Goal: Navigation & Orientation: Find specific page/section

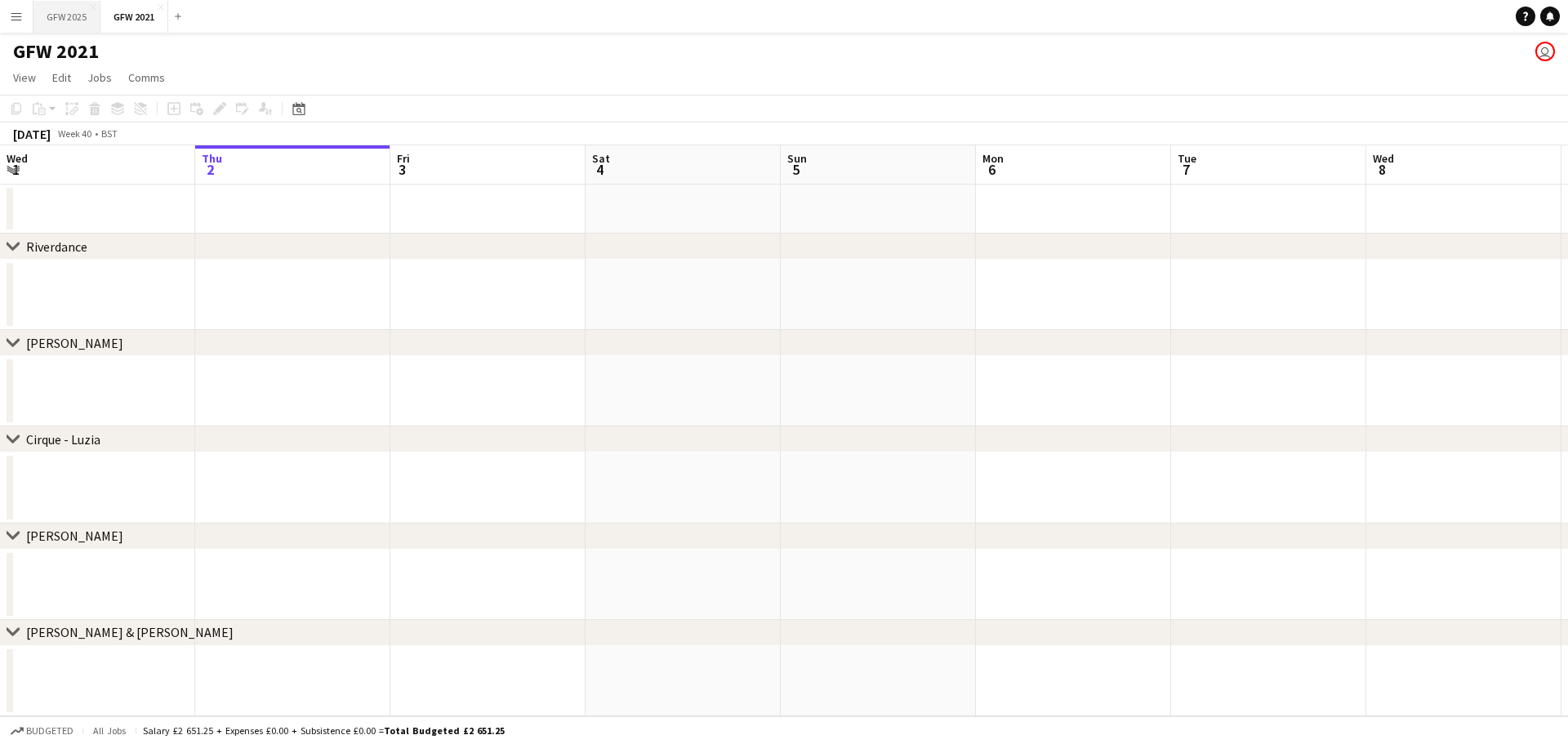
click at [60, 26] on button "GFW 2025 Close" at bounding box center [67, 16] width 67 height 31
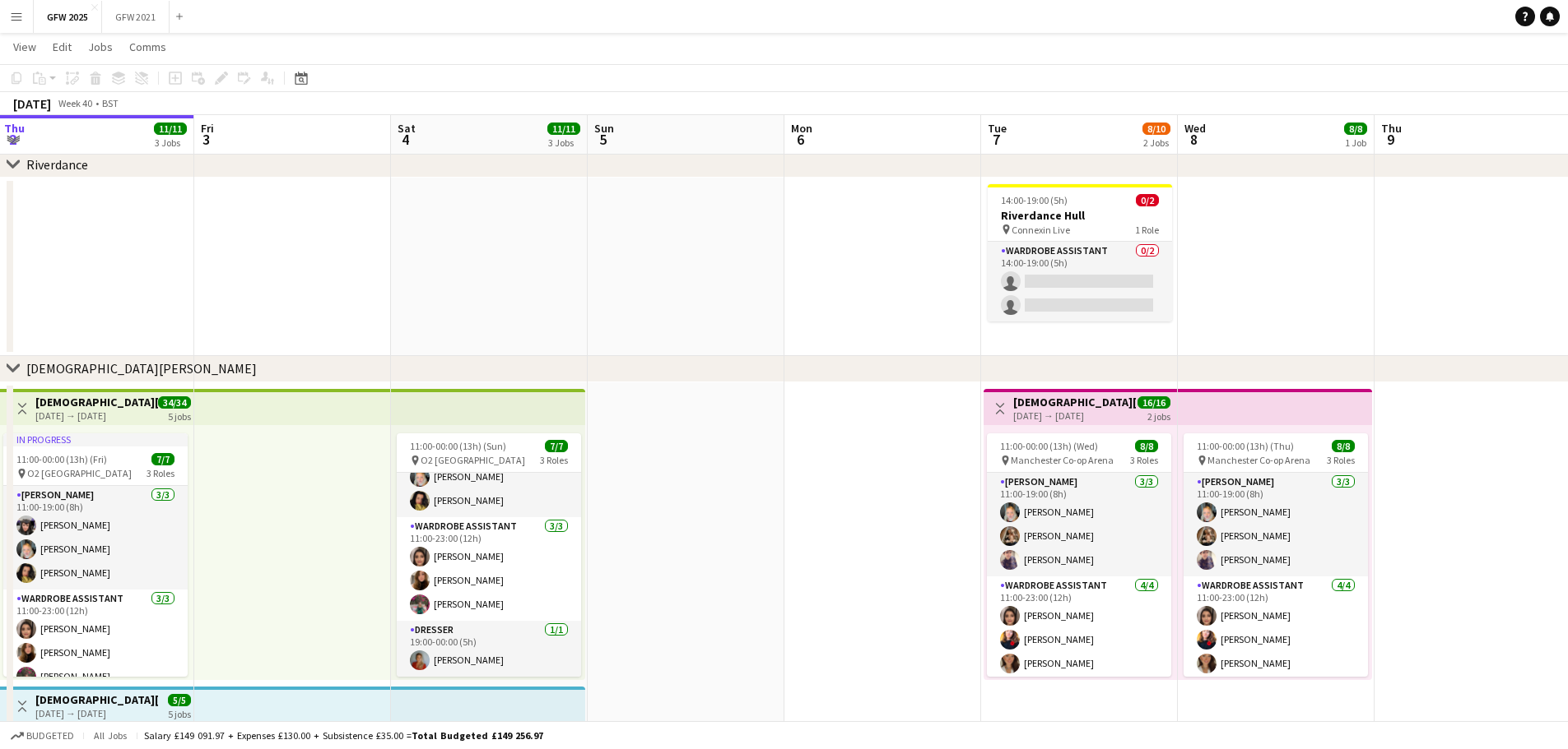
scroll to position [73, 0]
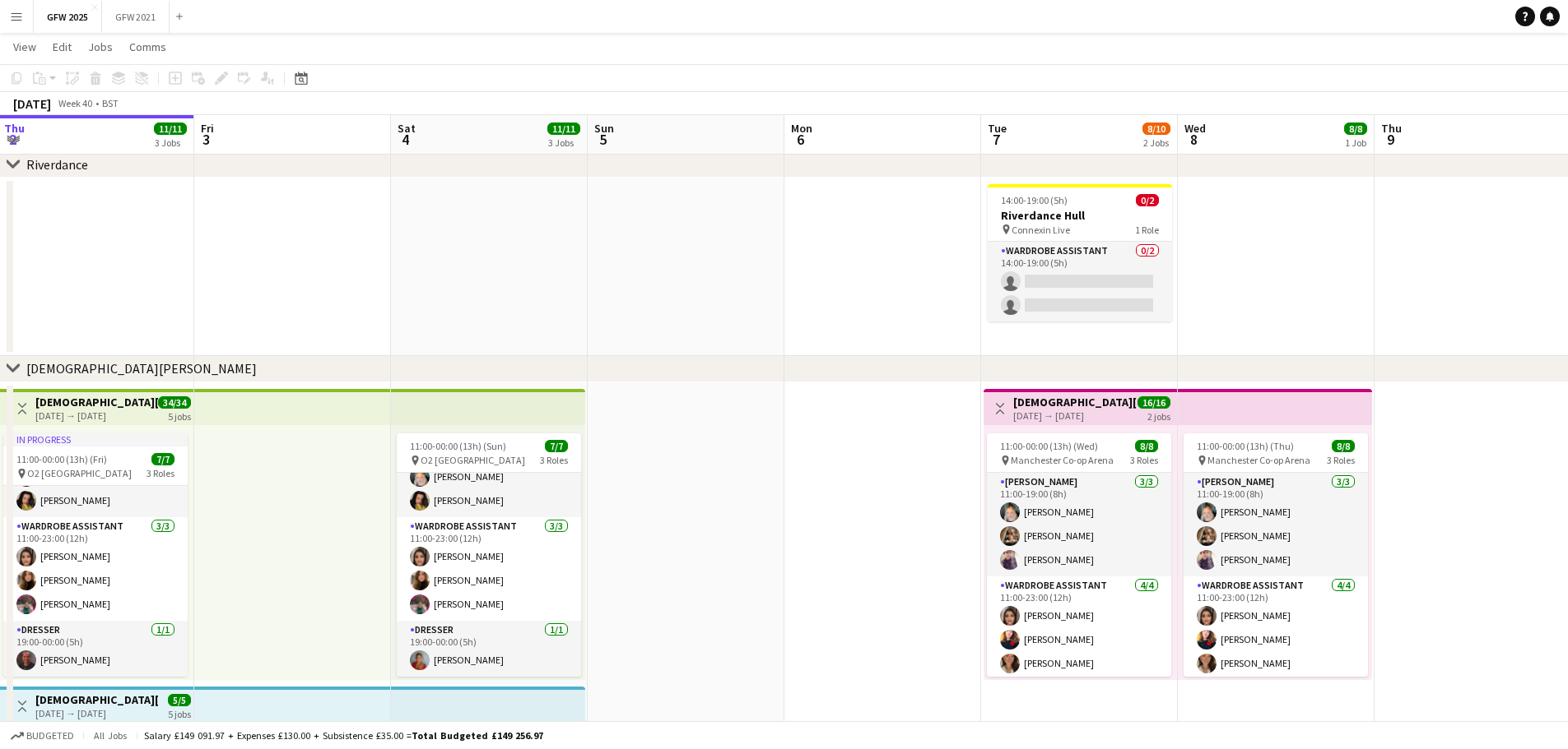
drag, startPoint x: 1089, startPoint y: 311, endPoint x: 890, endPoint y: 294, distance: 199.7
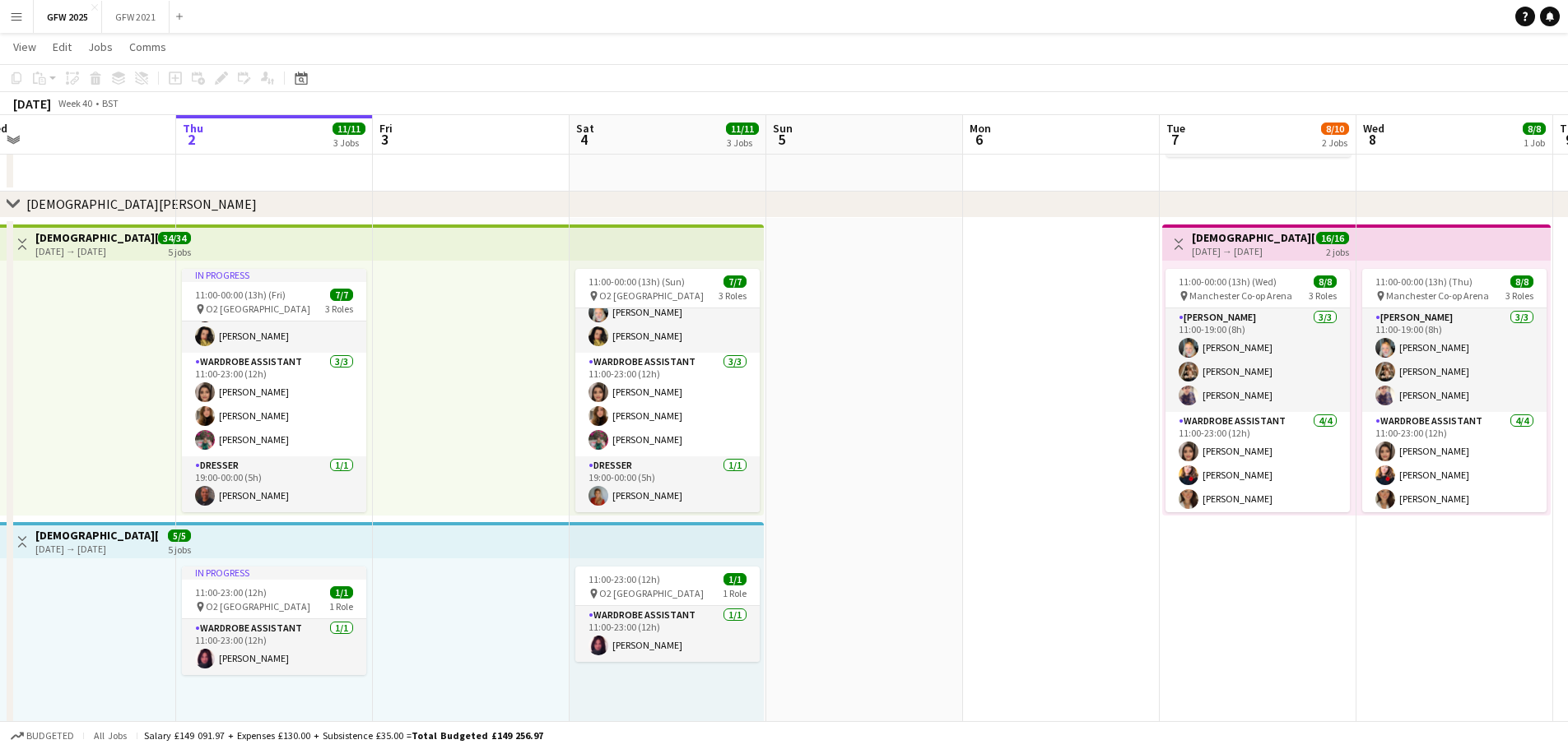
scroll to position [0, 412]
drag, startPoint x: 848, startPoint y: 370, endPoint x: 1028, endPoint y: 339, distance: 182.6
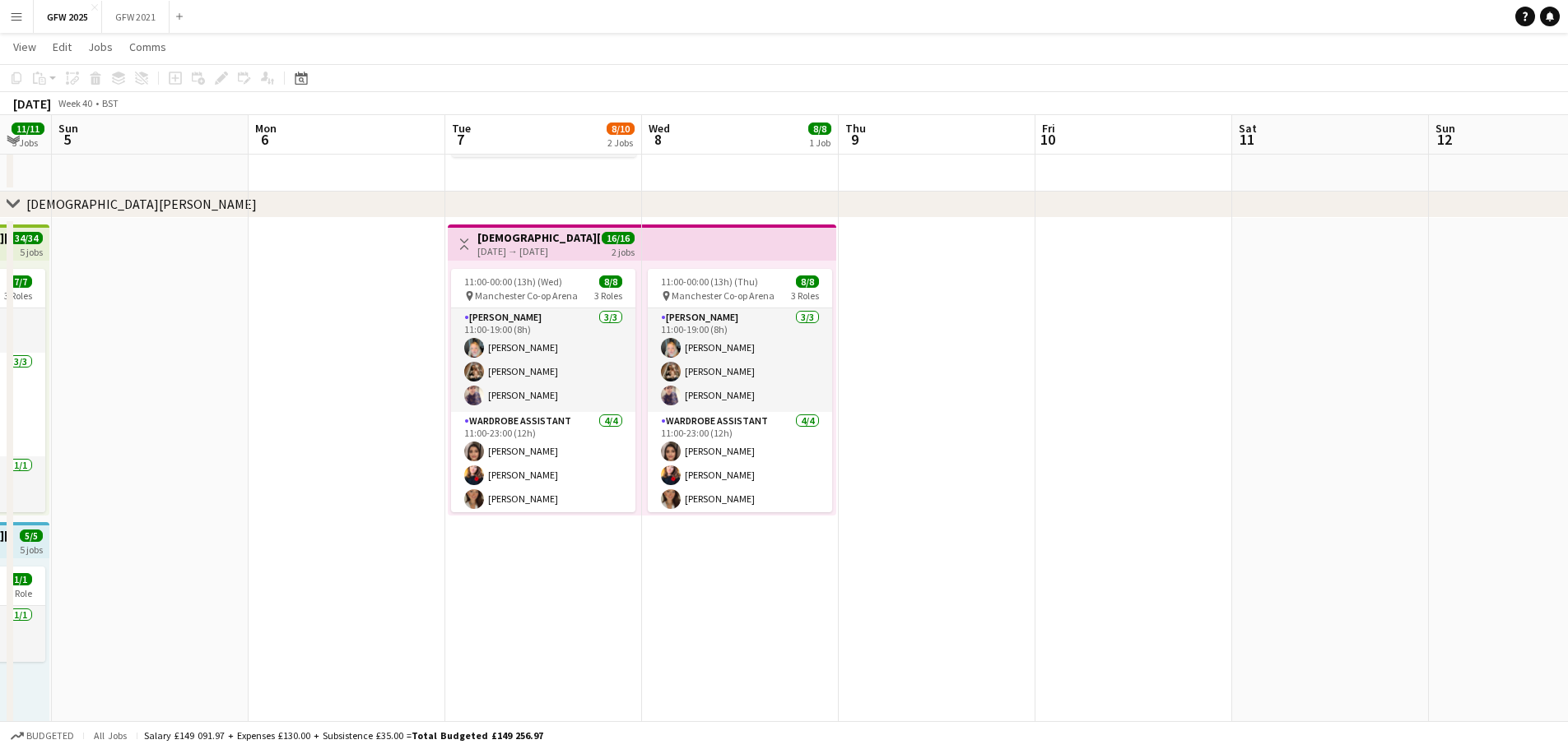
scroll to position [0, 606]
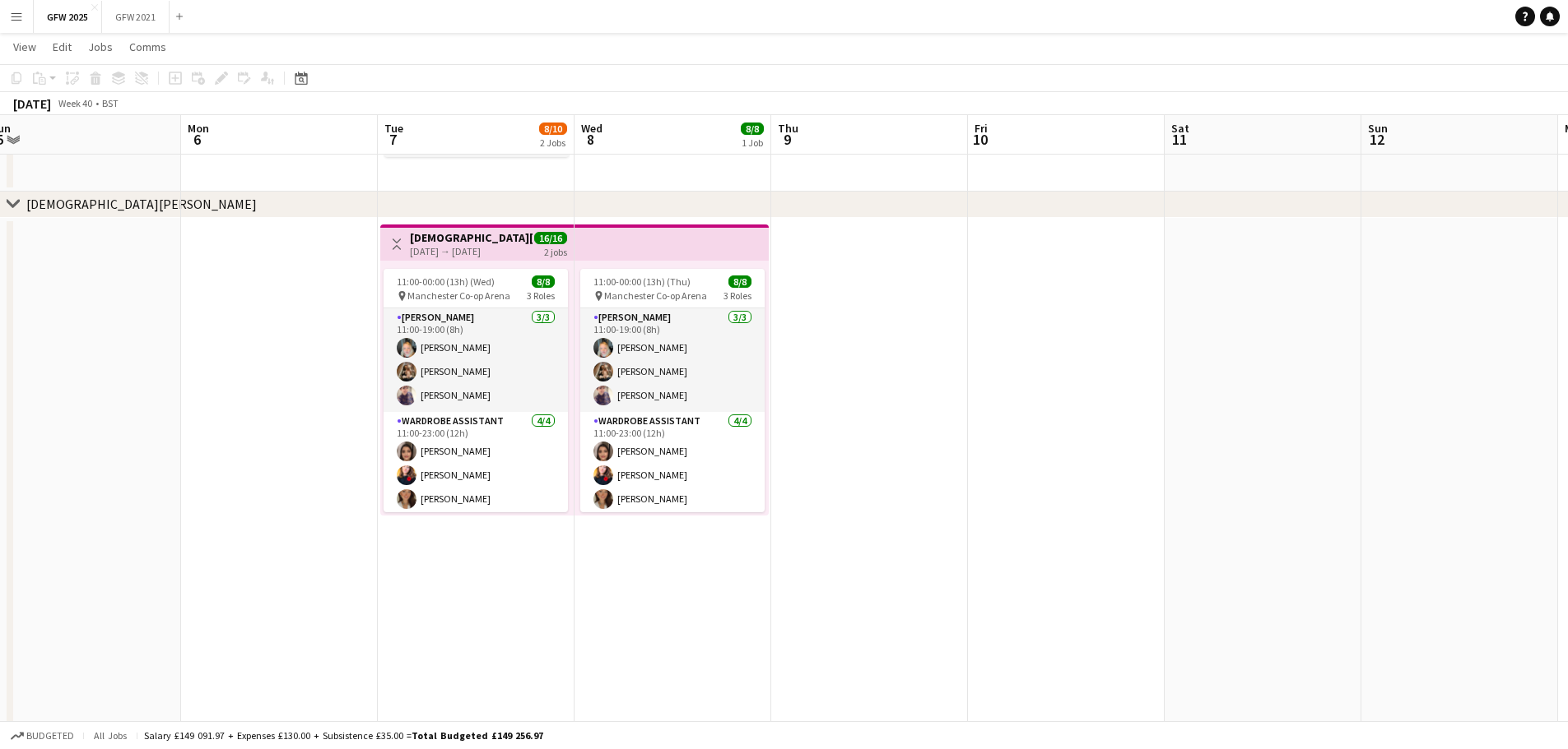
drag, startPoint x: 941, startPoint y: 495, endPoint x: 158, endPoint y: 479, distance: 783.2
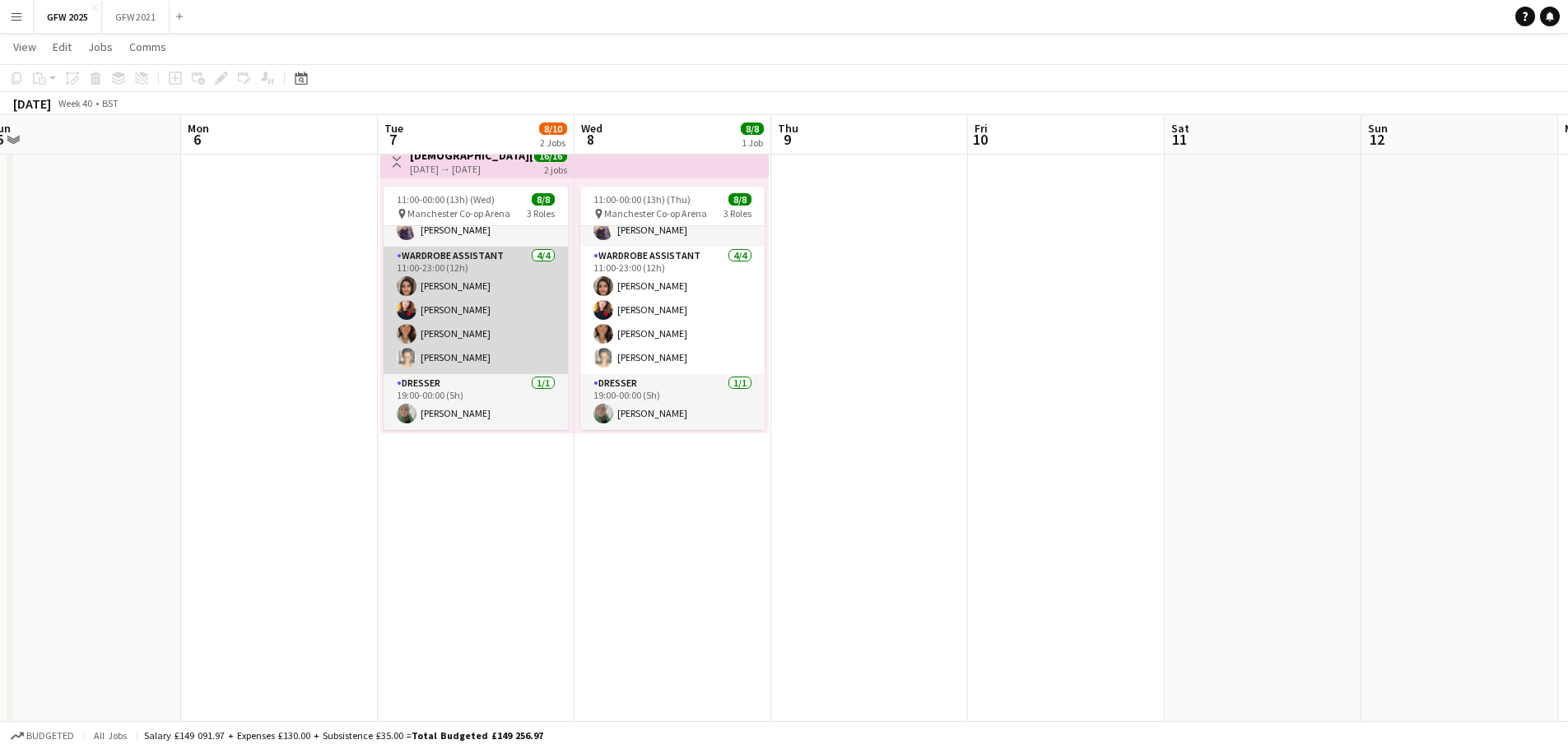
scroll to position [1, 0]
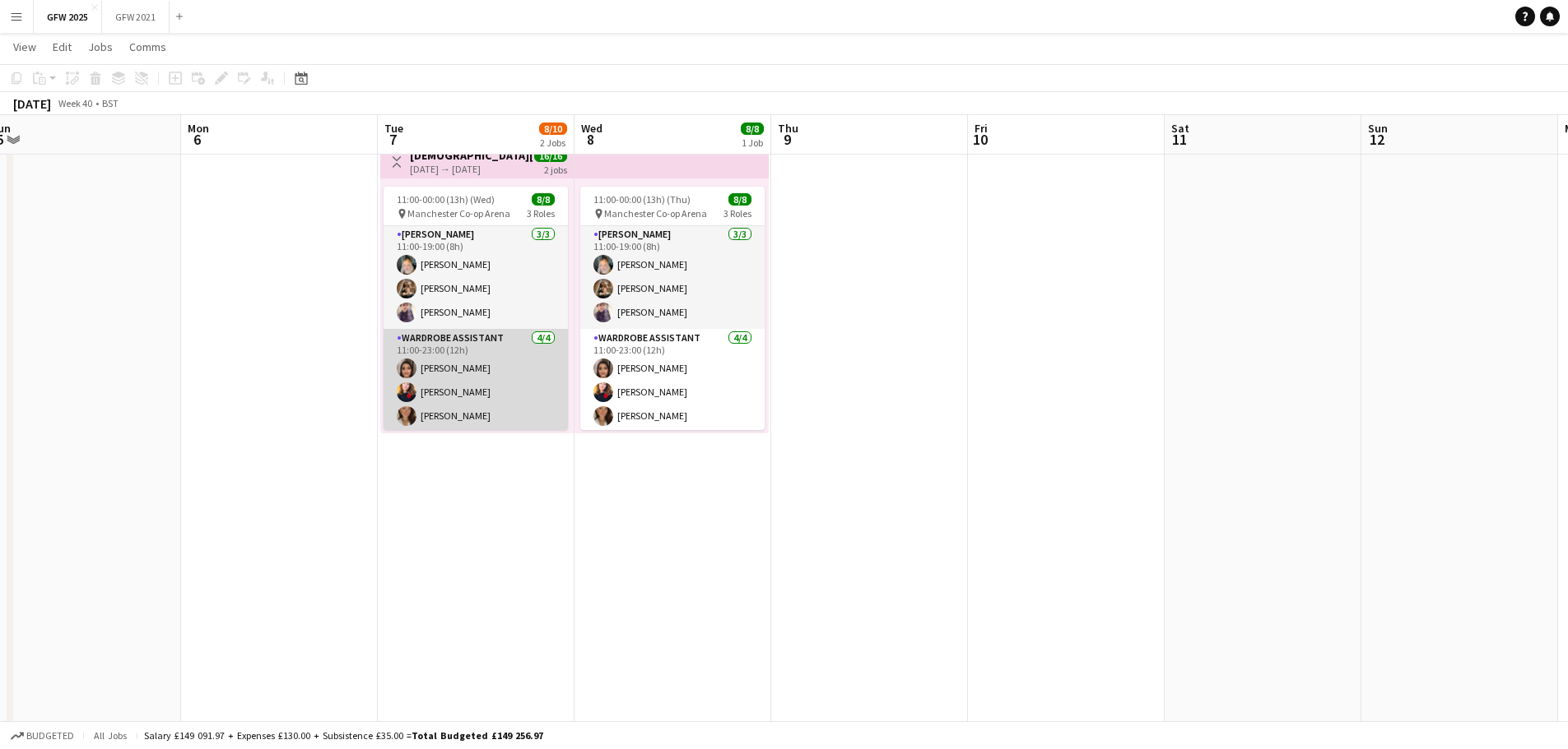
click at [445, 325] on app-card-role "[PERSON_NAME] [DATE] 11:00-19:00 (8h) [PERSON_NAME] [PERSON_NAME] [PERSON_NAME]" at bounding box center [475, 277] width 184 height 103
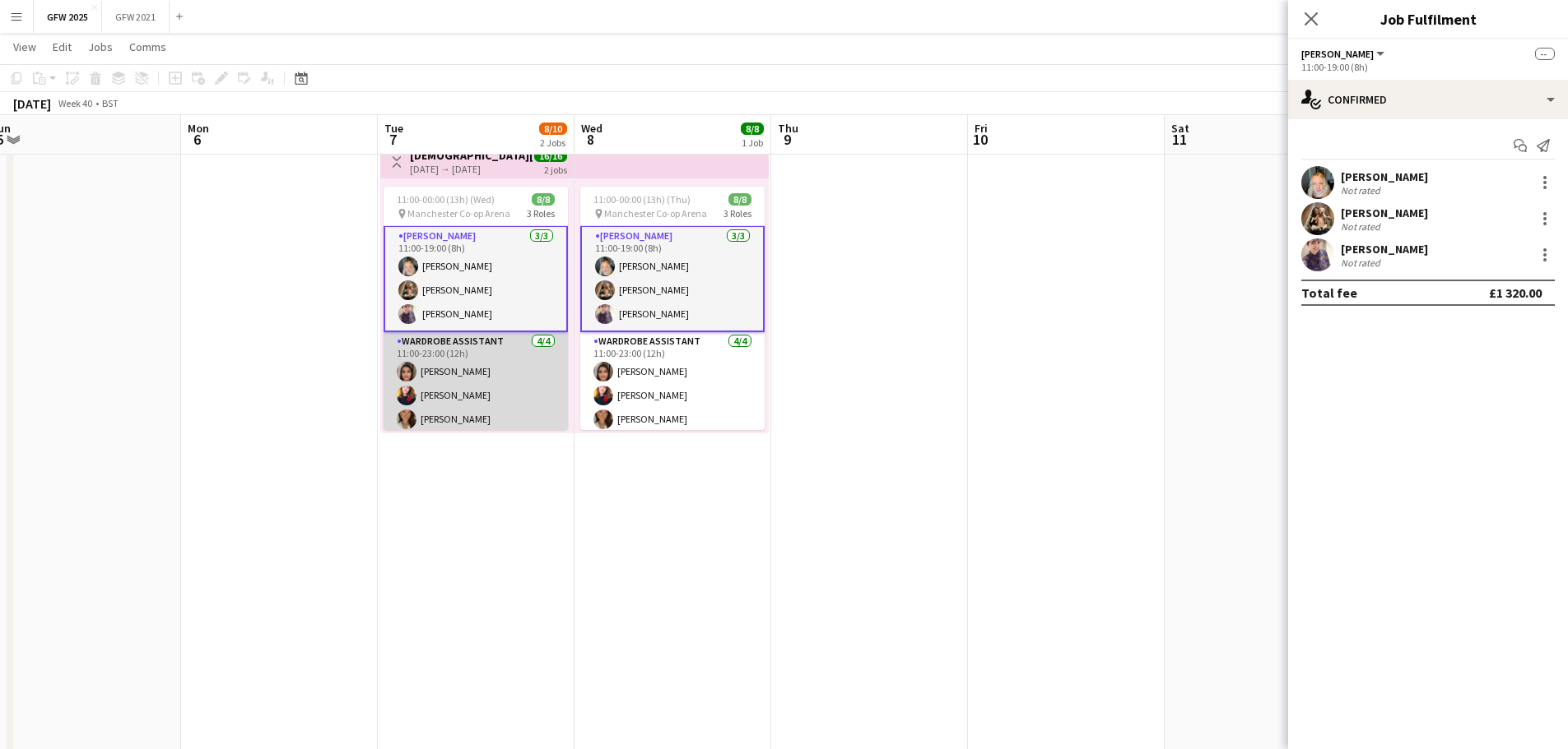
scroll to position [3, 0]
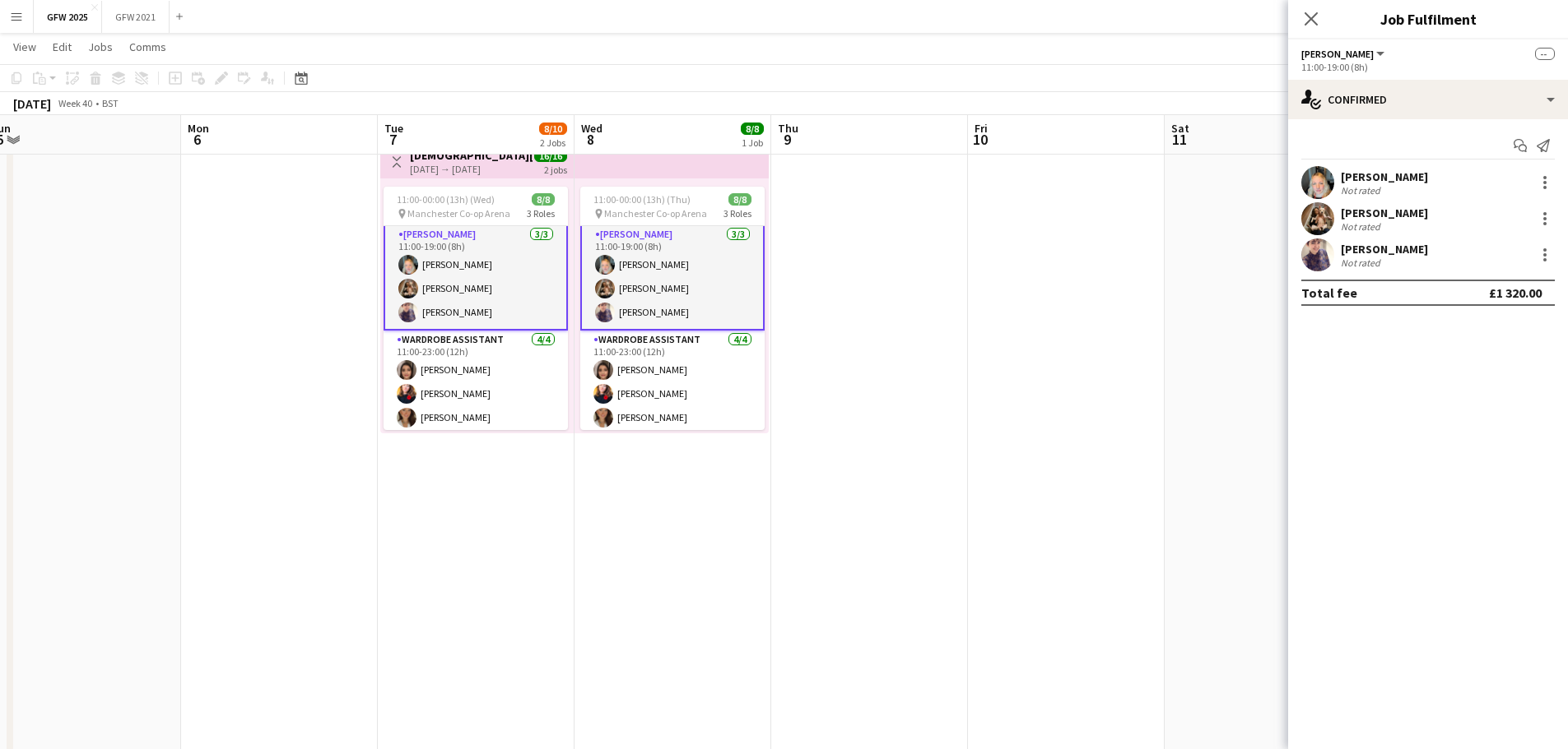
click at [1366, 253] on div "[PERSON_NAME]" at bounding box center [1384, 248] width 87 height 14
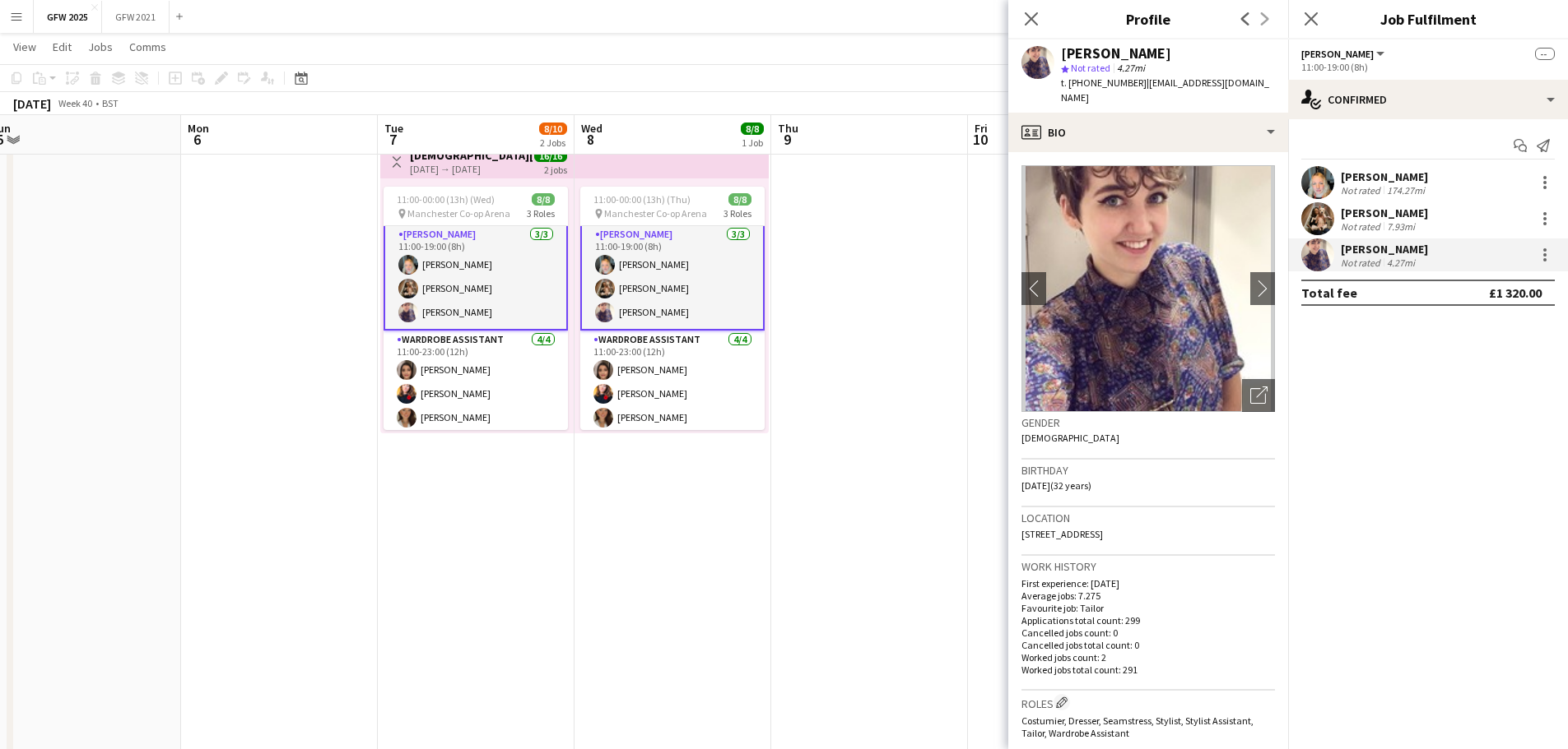
click at [1400, 188] on div "174.27mi" at bounding box center [1405, 190] width 44 height 12
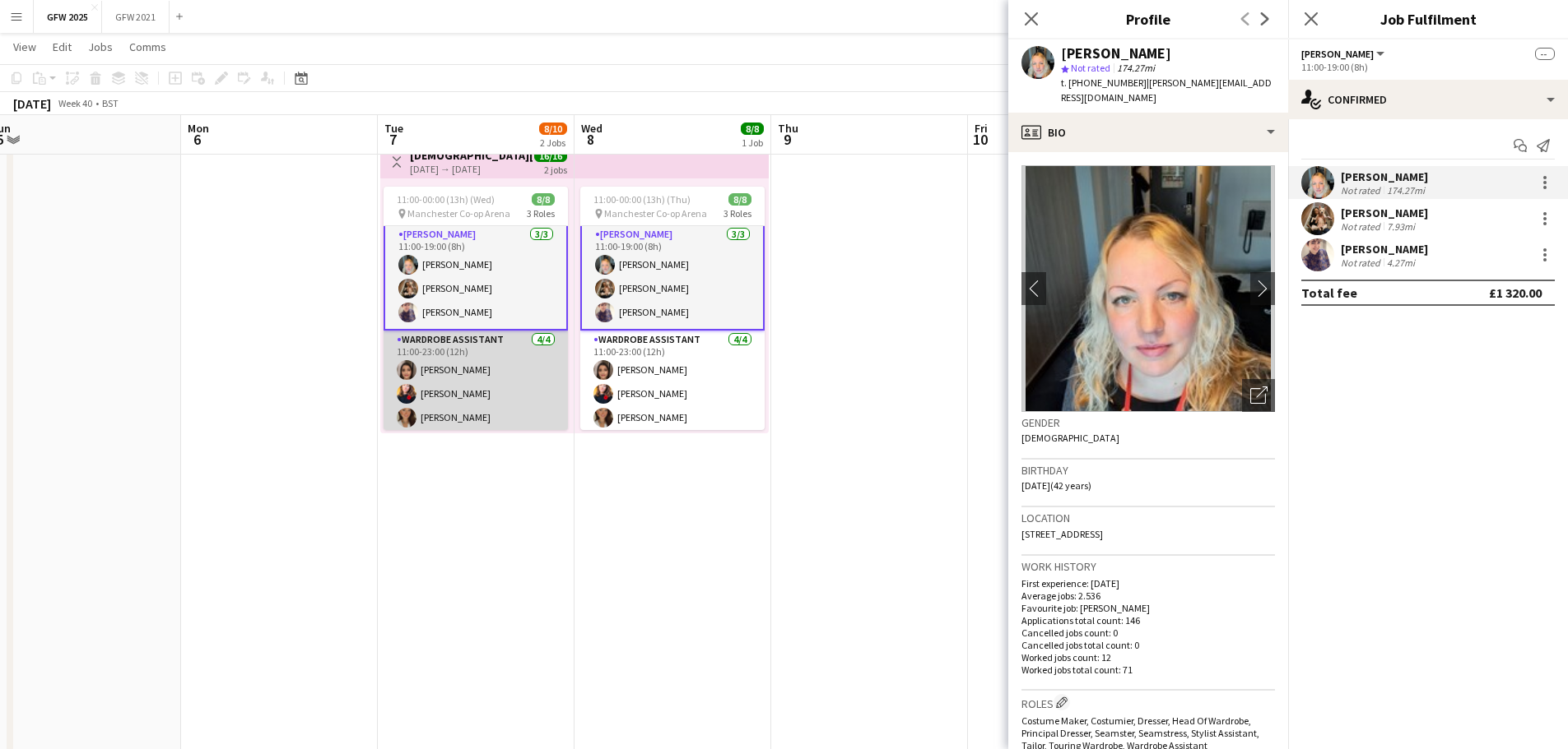
scroll to position [86, 0]
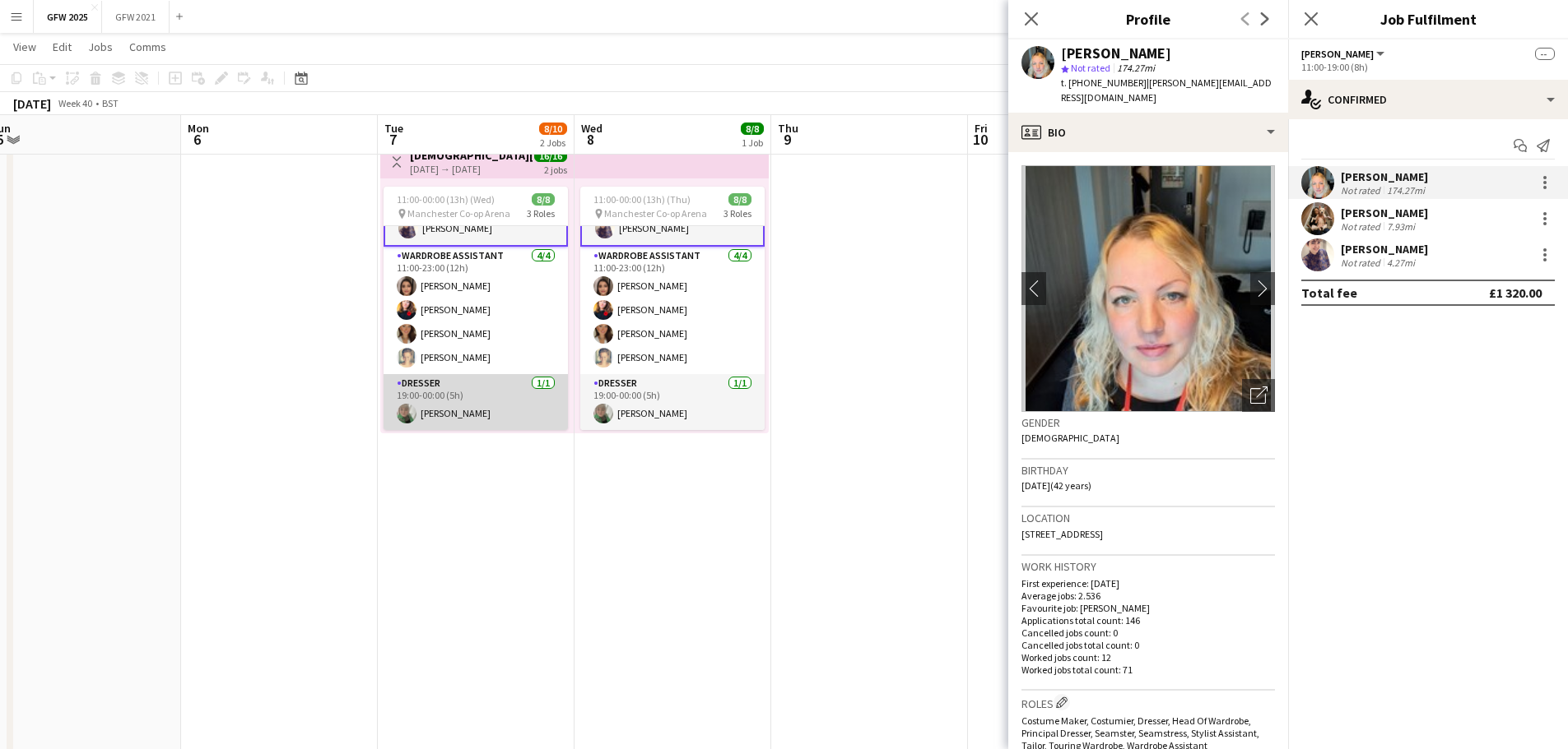
click at [461, 410] on app-card-role "Dresser [DATE] 19:00-00:00 (5h) [PERSON_NAME]" at bounding box center [475, 402] width 184 height 56
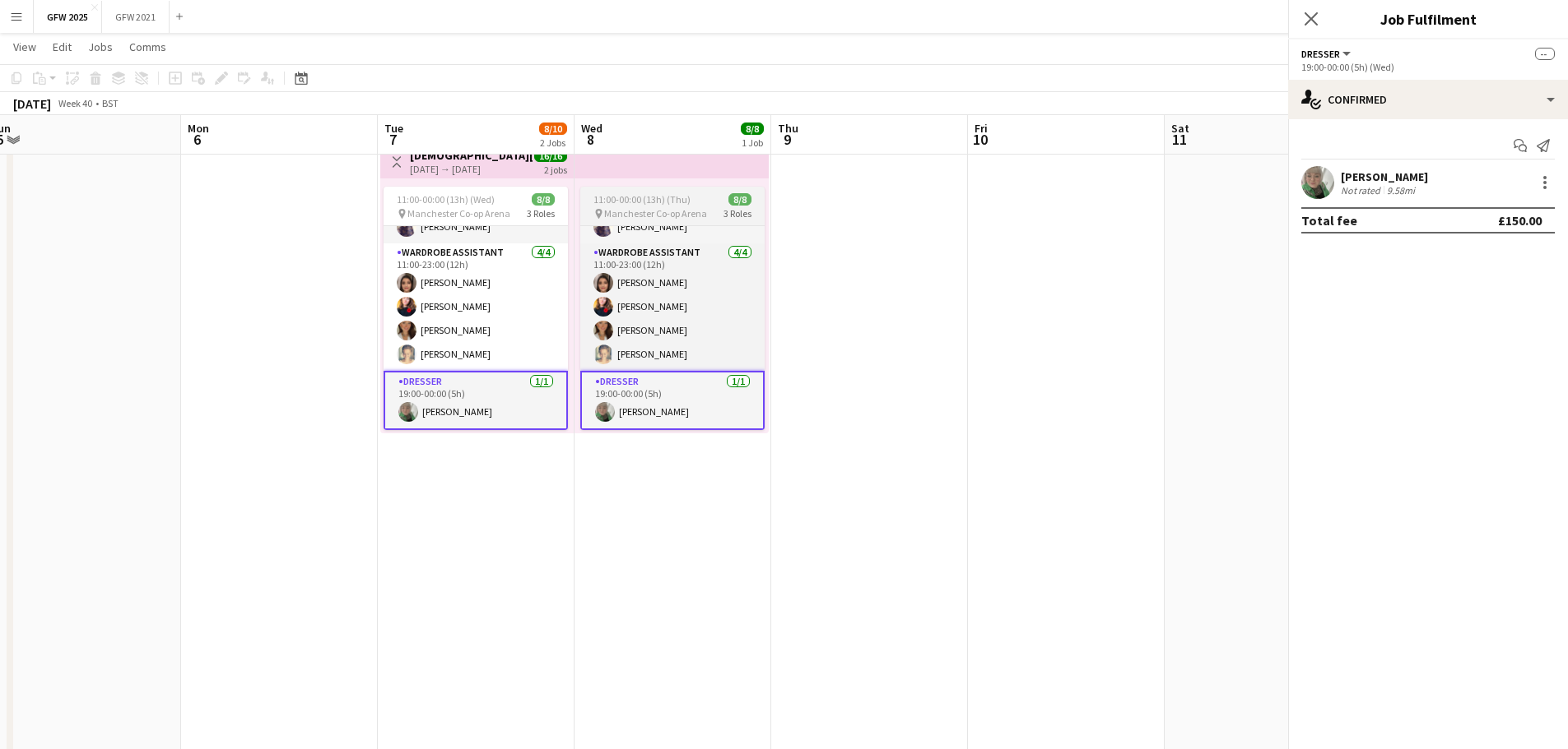
scroll to position [84, 0]
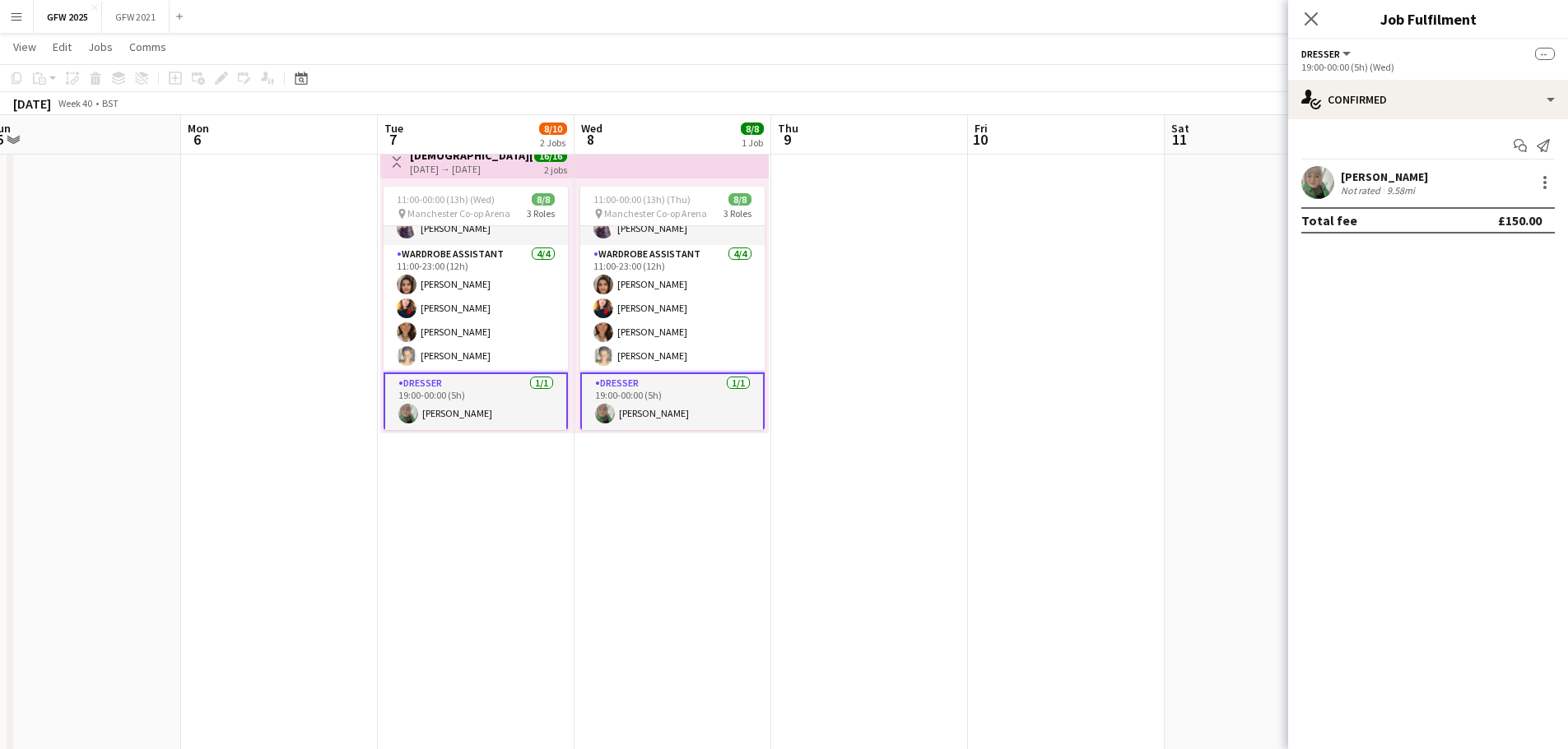
click at [1408, 184] on div "9.58mi" at bounding box center [1400, 190] width 35 height 12
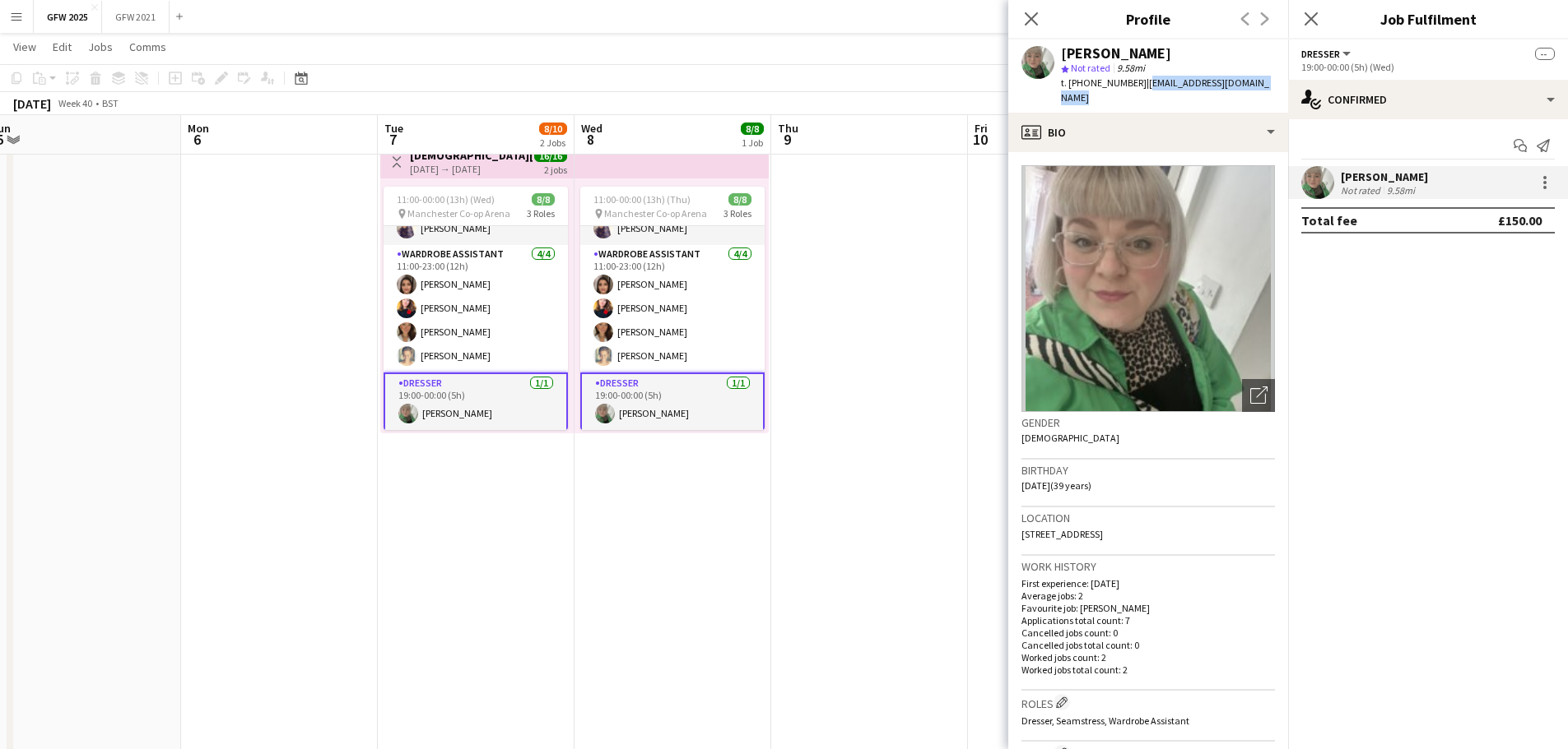
drag, startPoint x: 1141, startPoint y: 84, endPoint x: 1266, endPoint y: 85, distance: 125.0
click at [1266, 85] on span "| [EMAIL_ADDRESS][DOMAIN_NAME]" at bounding box center [1164, 90] width 208 height 27
copy span "[EMAIL_ADDRESS][DOMAIN_NAME]"
click at [376, 632] on app-date-cell at bounding box center [279, 575] width 196 height 878
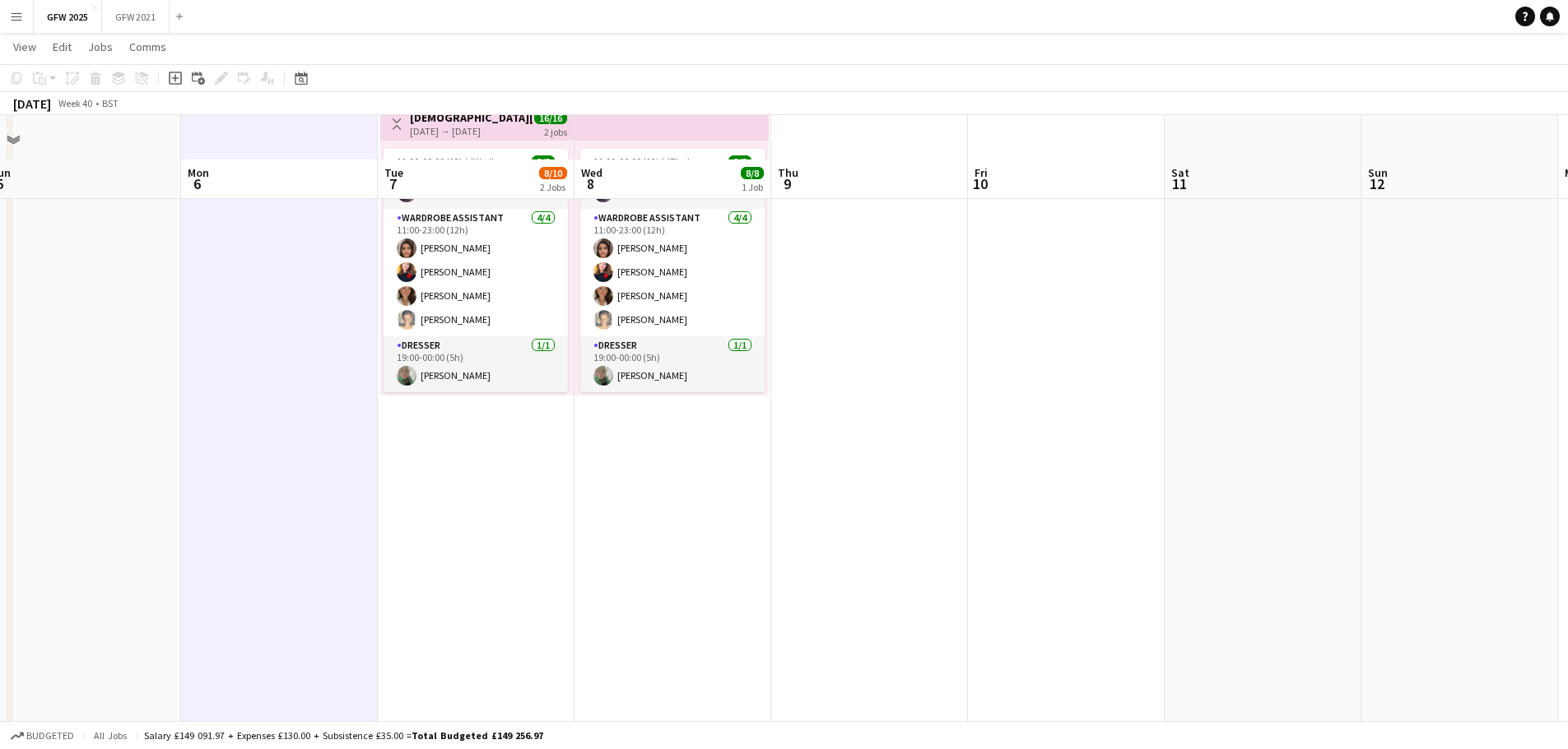
scroll to position [411, 0]
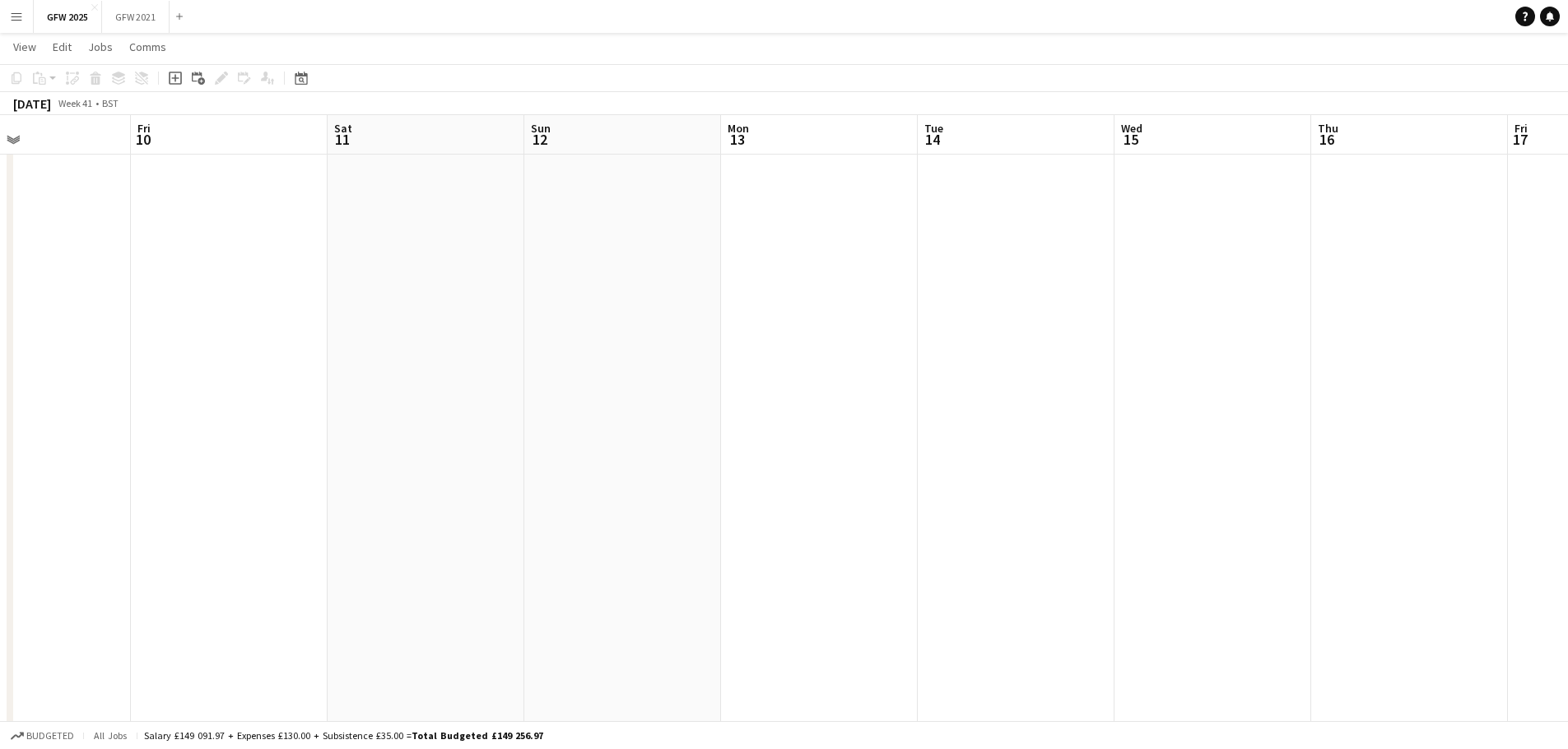
drag, startPoint x: 1187, startPoint y: 521, endPoint x: 415, endPoint y: 539, distance: 772.2
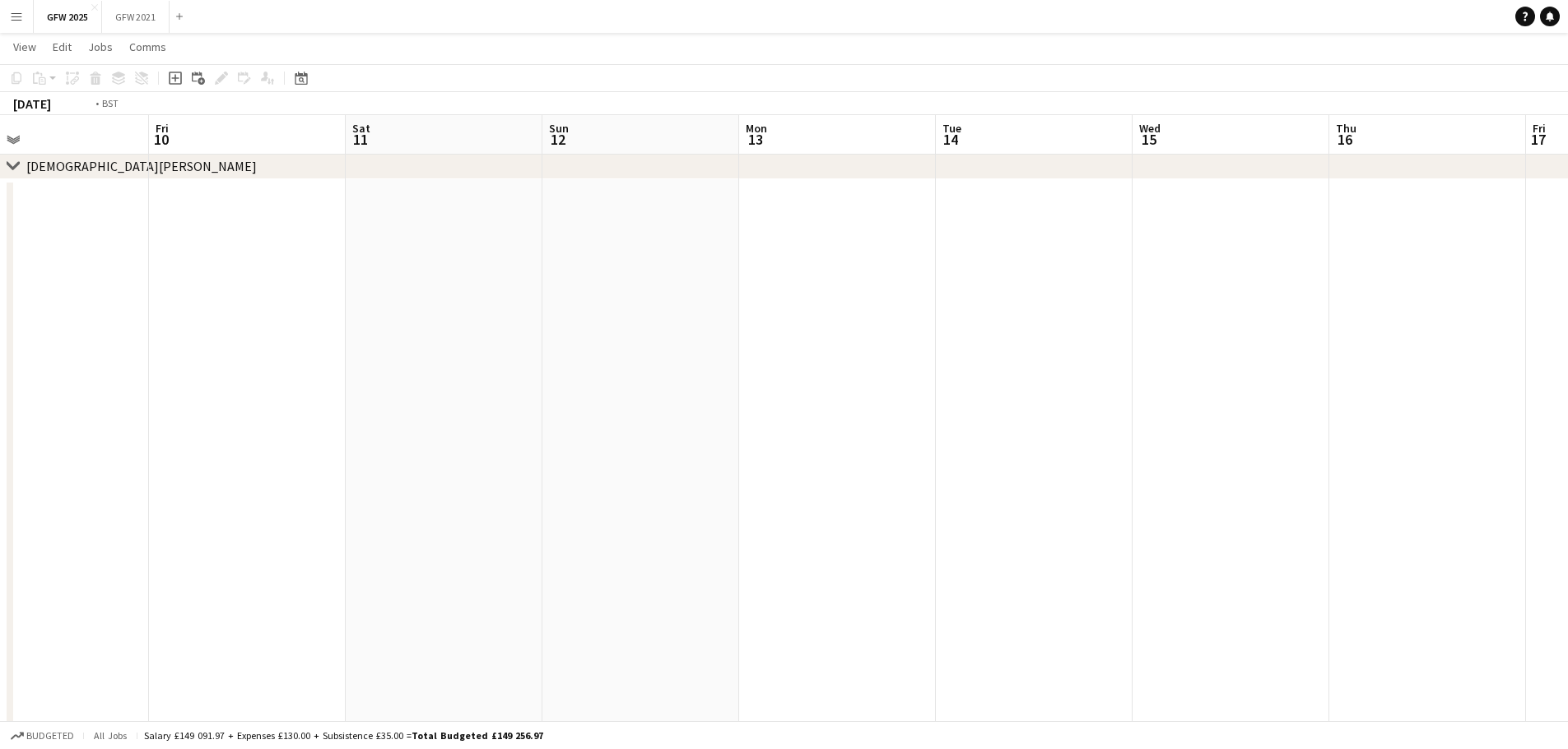
drag, startPoint x: 1085, startPoint y: 507, endPoint x: 236, endPoint y: 561, distance: 850.7
drag, startPoint x: 975, startPoint y: 551, endPoint x: -164, endPoint y: 576, distance: 1139.3
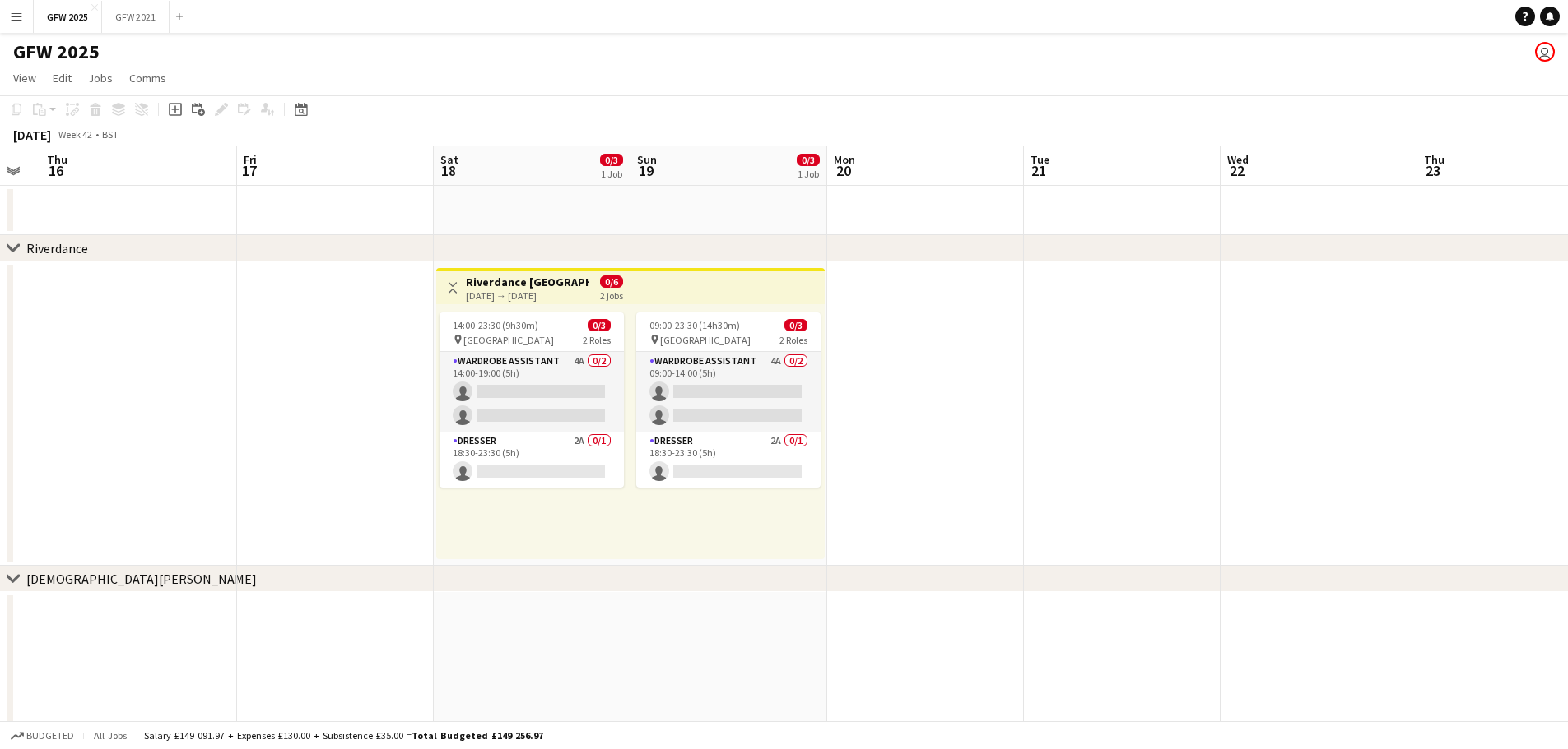
scroll to position [0, 330]
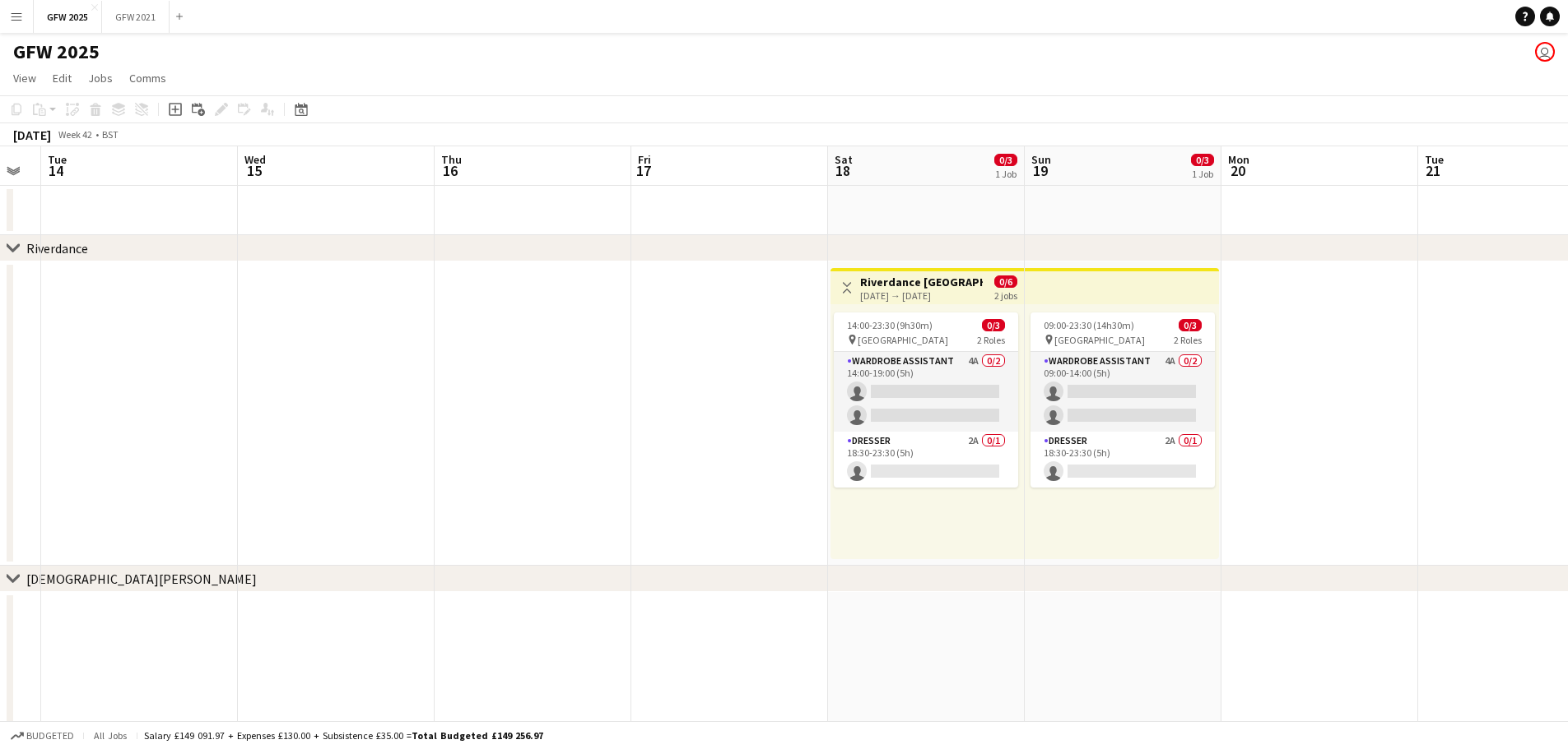
drag, startPoint x: 286, startPoint y: 553, endPoint x: 1185, endPoint y: 481, distance: 901.9
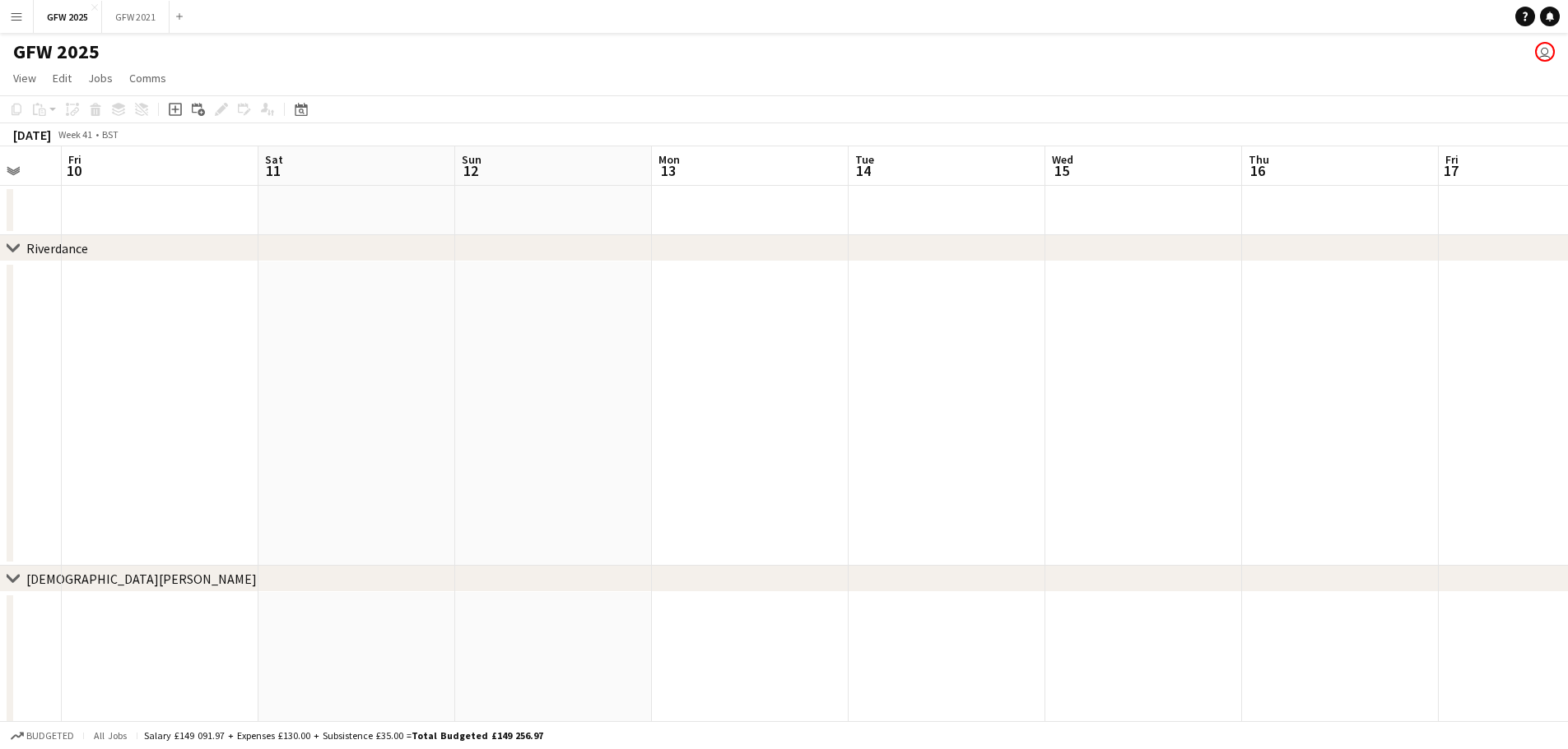
scroll to position [0, 392]
drag, startPoint x: 270, startPoint y: 496, endPoint x: 981, endPoint y: 488, distance: 711.0
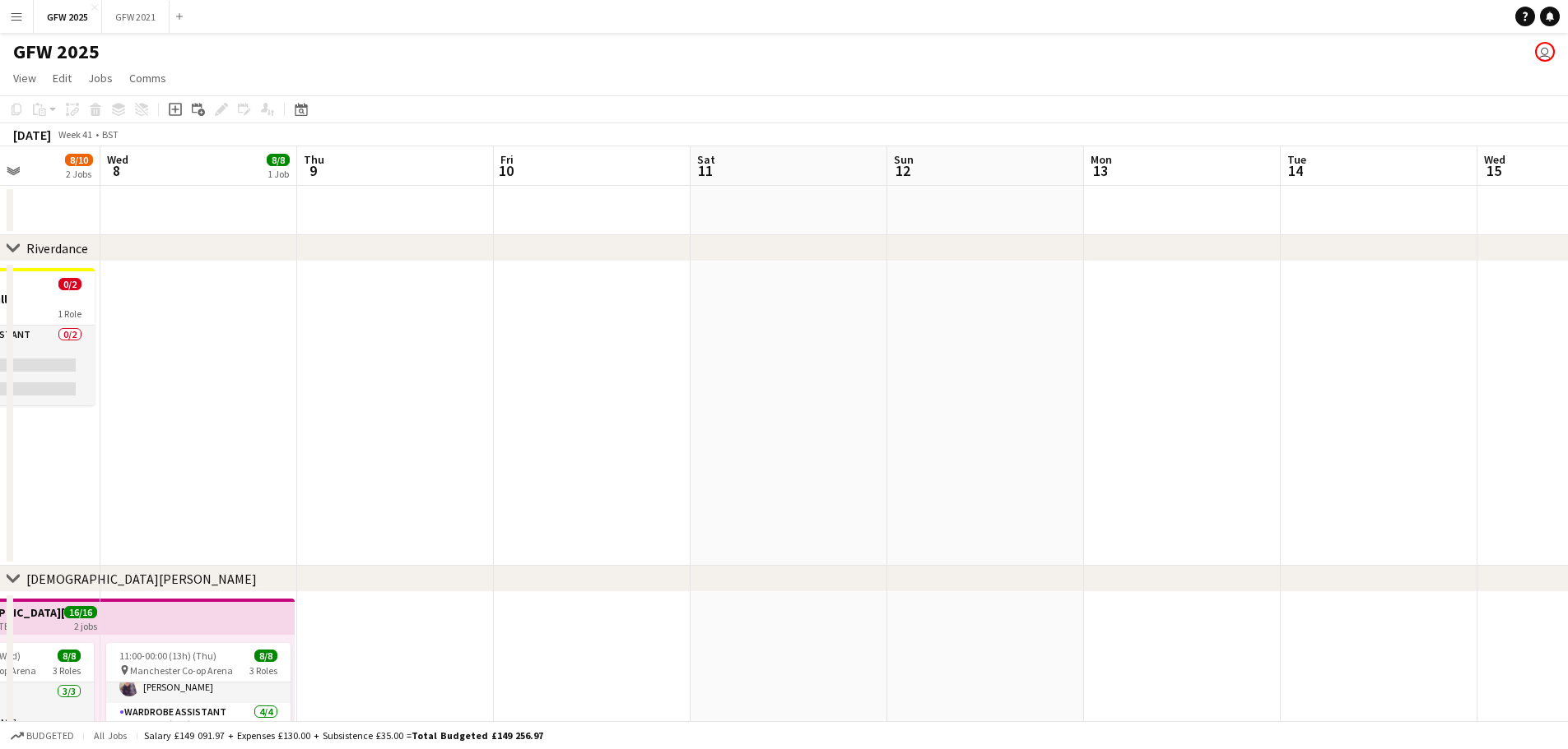
scroll to position [0, 426]
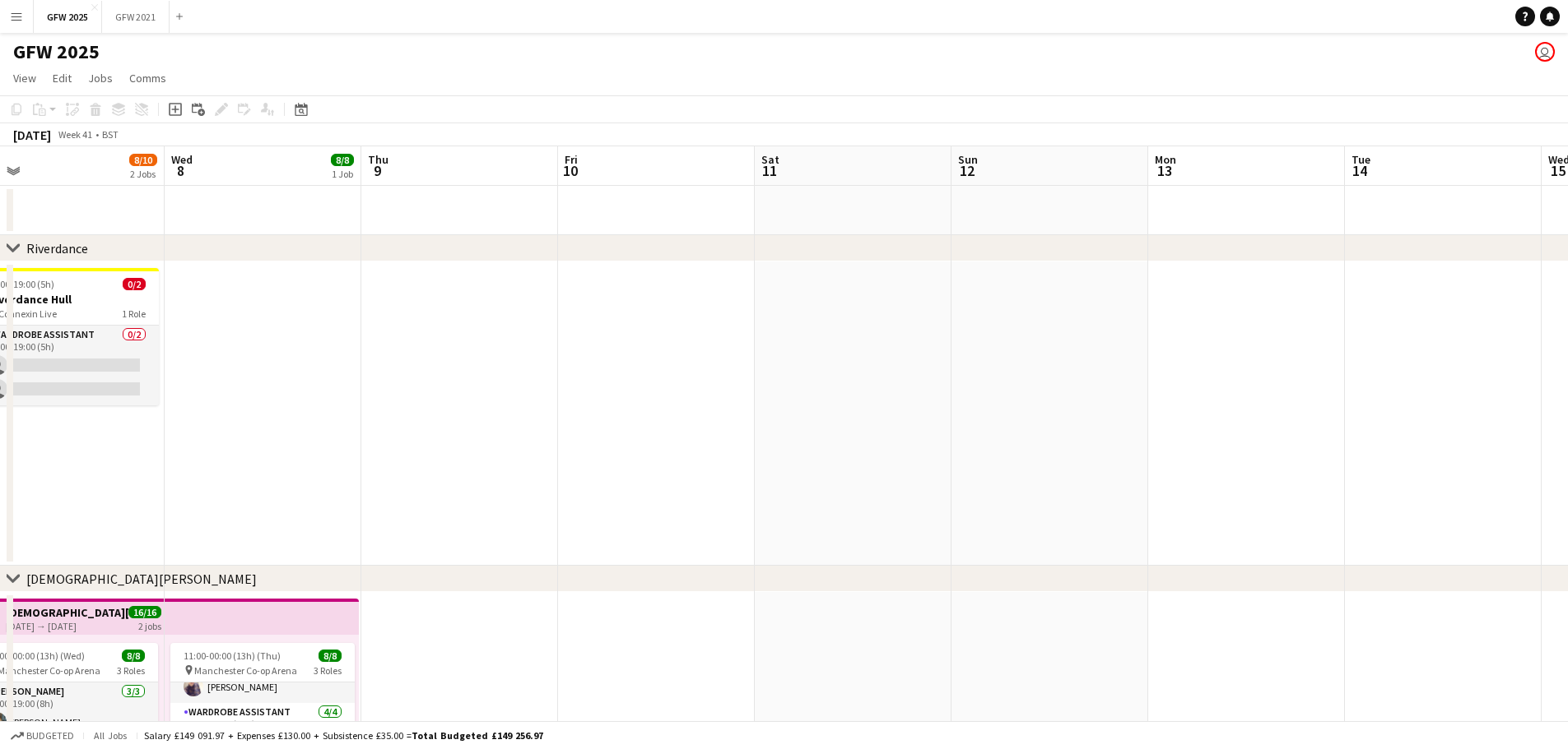
drag, startPoint x: 204, startPoint y: 509, endPoint x: 696, endPoint y: 504, distance: 492.0
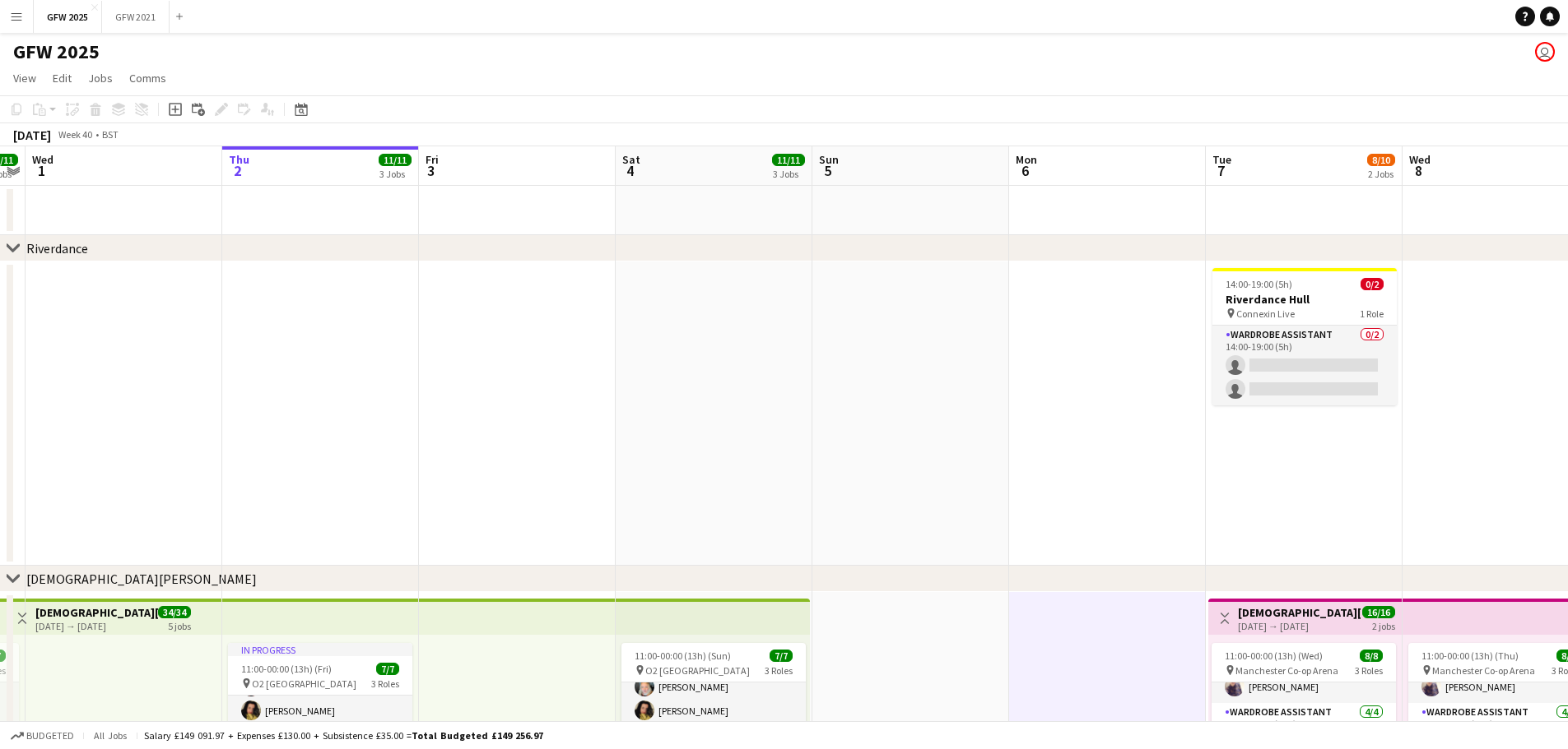
scroll to position [0, 367]
drag, startPoint x: 448, startPoint y: 508, endPoint x: 1489, endPoint y: 491, distance: 1041.1
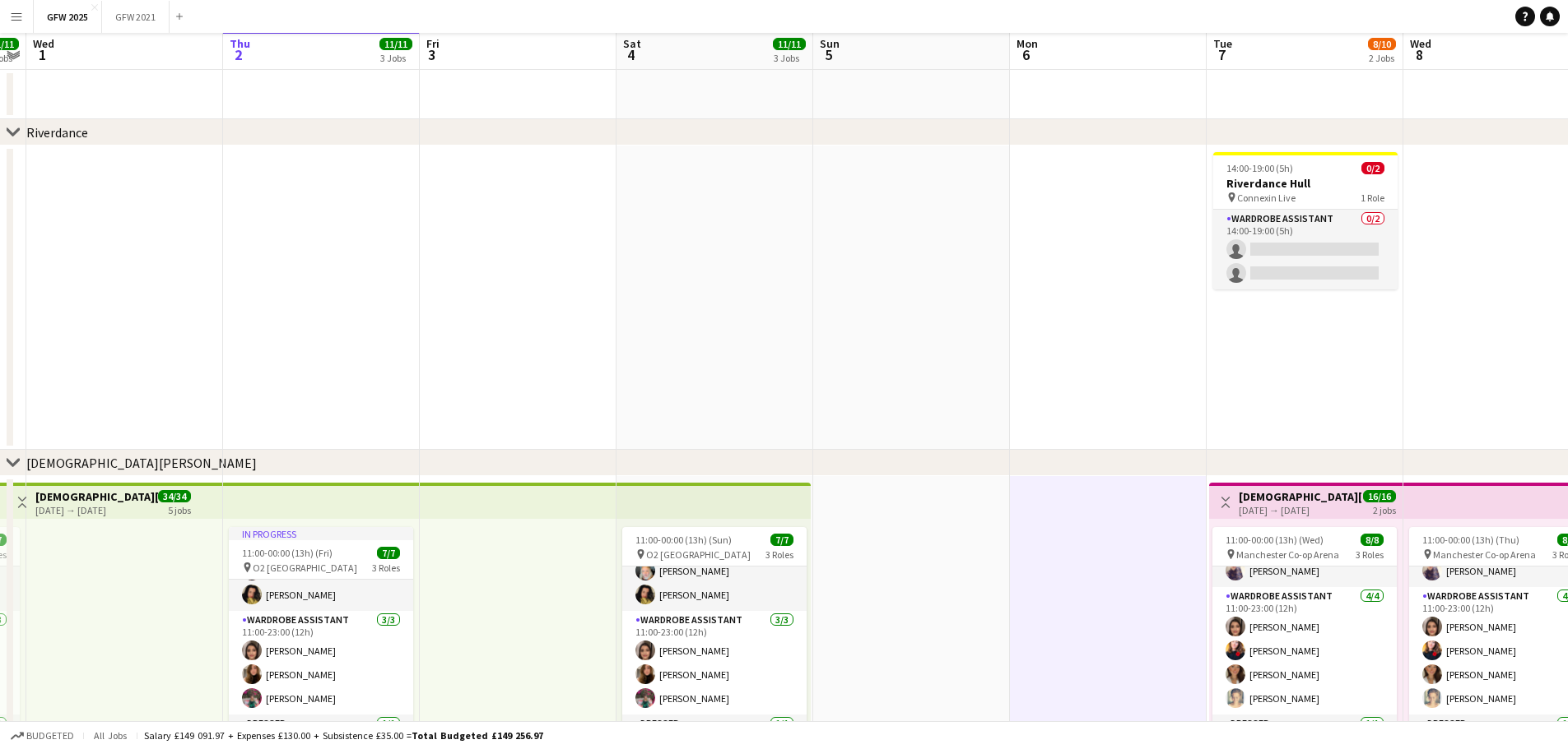
scroll to position [0, 0]
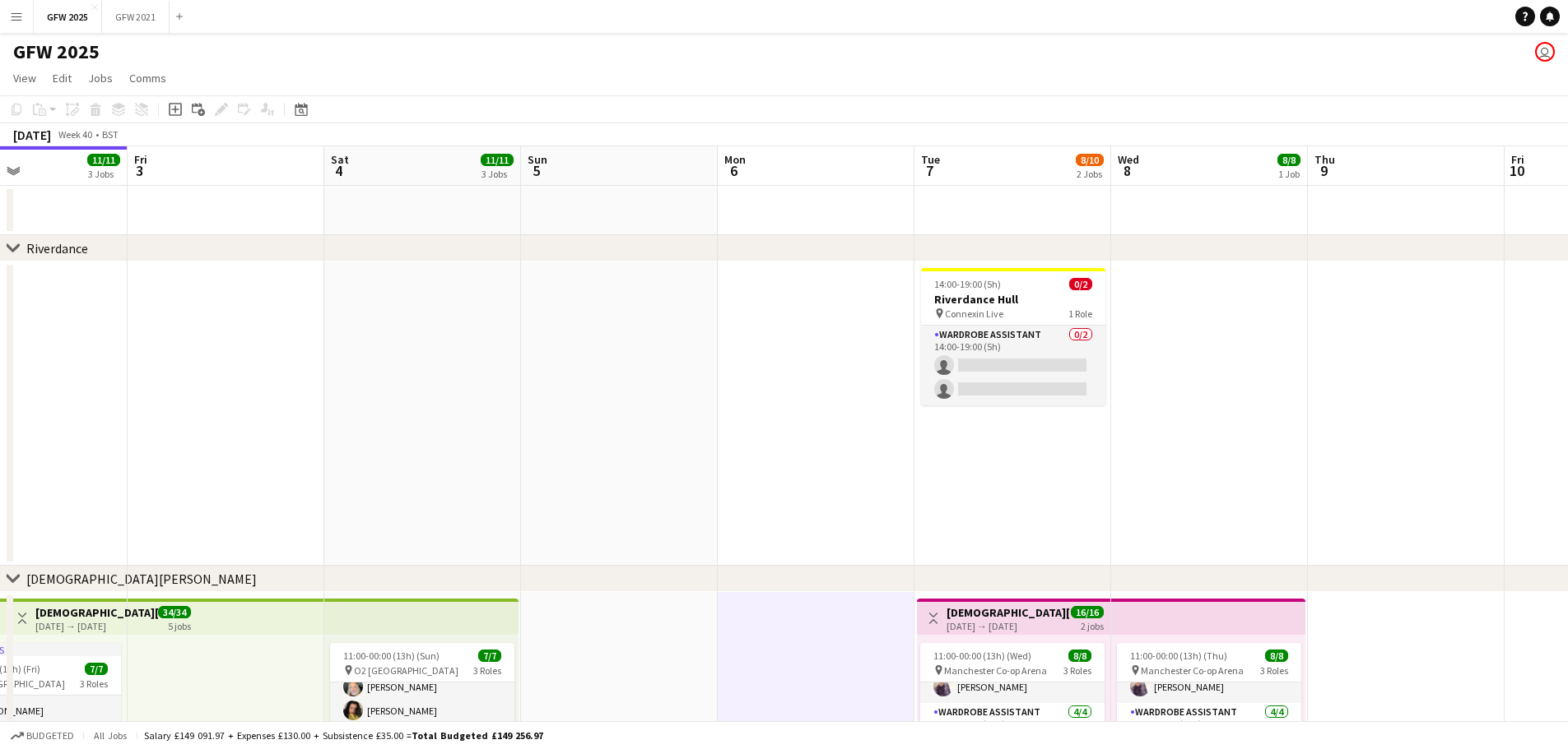
drag, startPoint x: 1335, startPoint y: 480, endPoint x: 782, endPoint y: 524, distance: 554.7
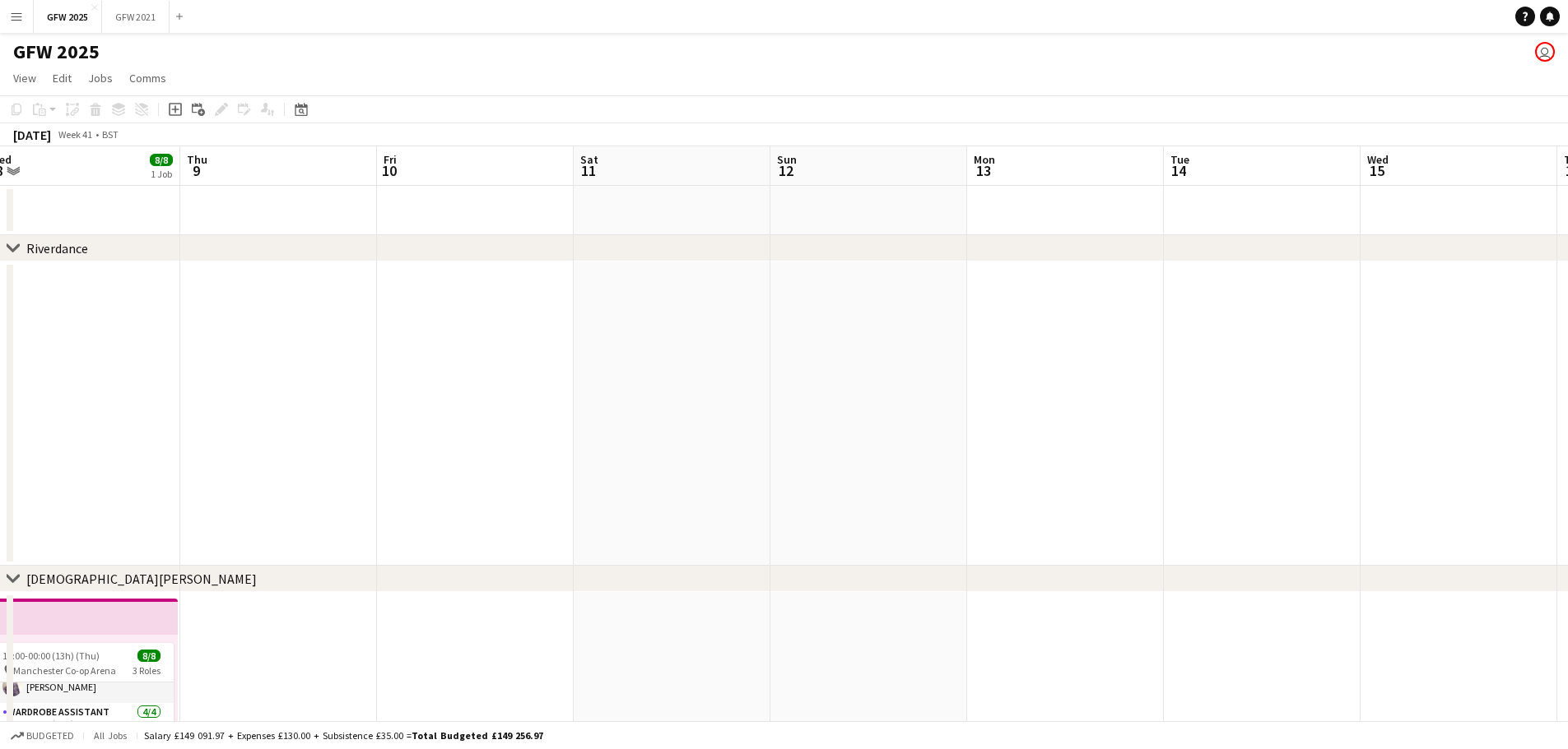
drag, startPoint x: 614, startPoint y: 516, endPoint x: 599, endPoint y: 508, distance: 17.0
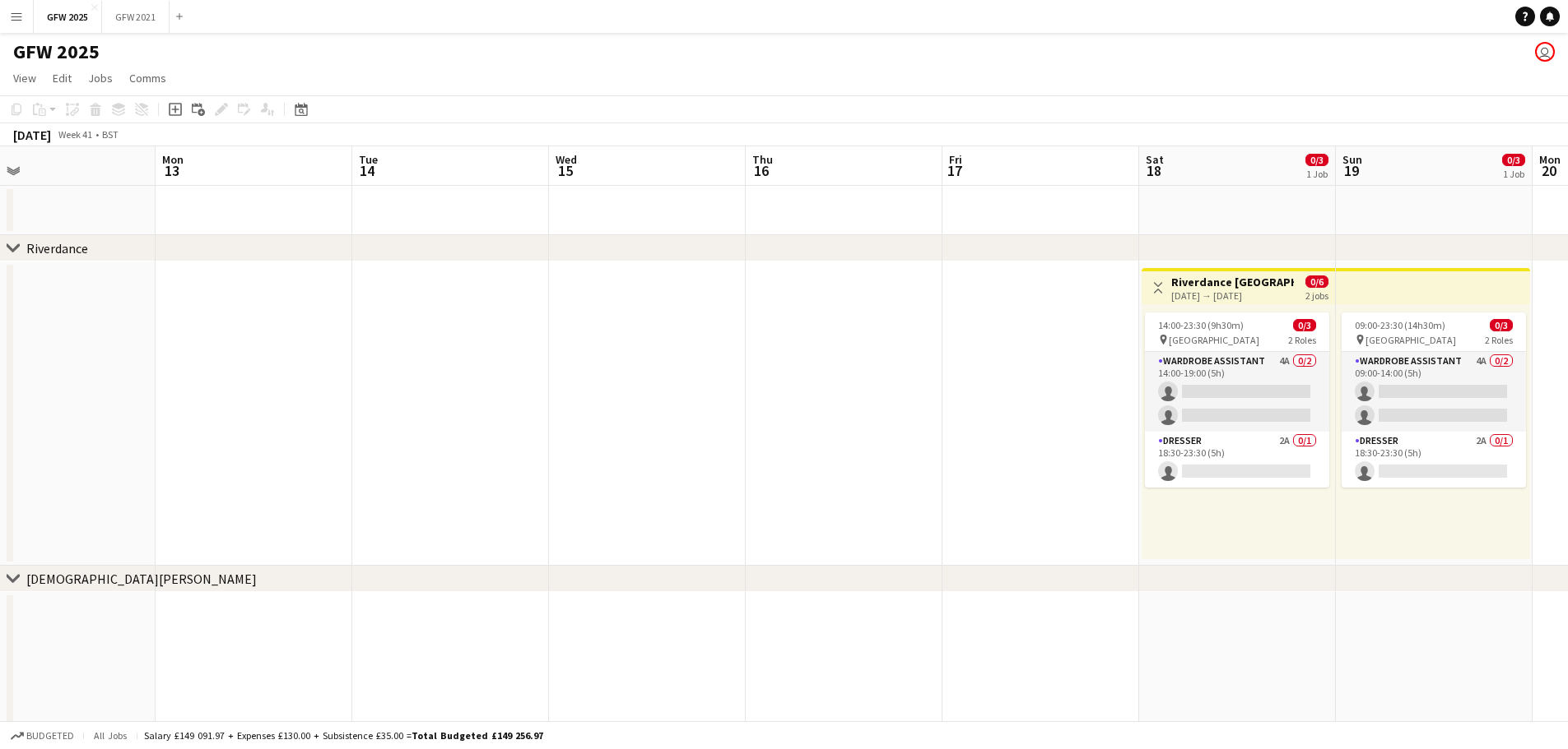
drag, startPoint x: 611, startPoint y: 506, endPoint x: 496, endPoint y: 512, distance: 115.2
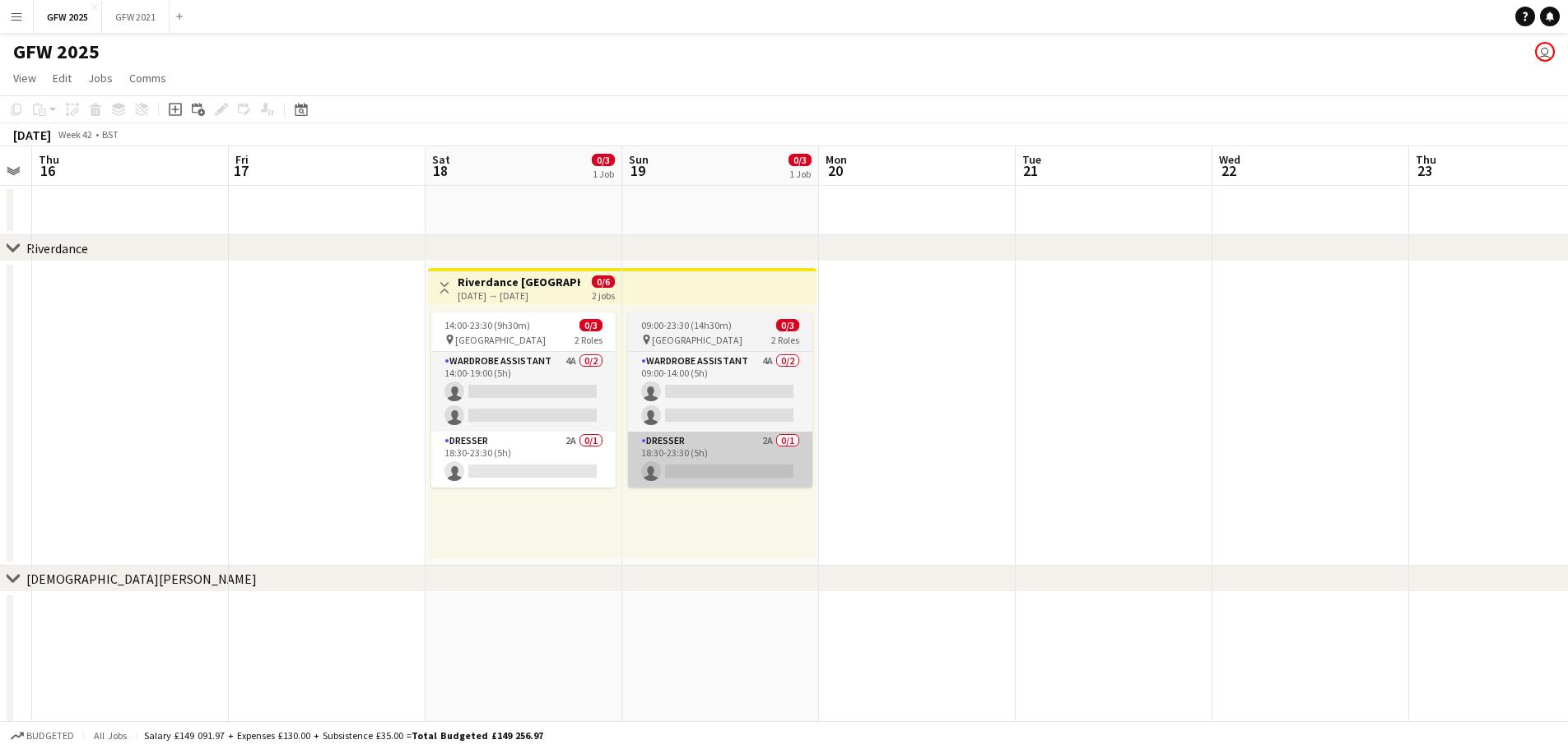
drag, startPoint x: 1079, startPoint y: 483, endPoint x: 591, endPoint y: 479, distance: 488.0
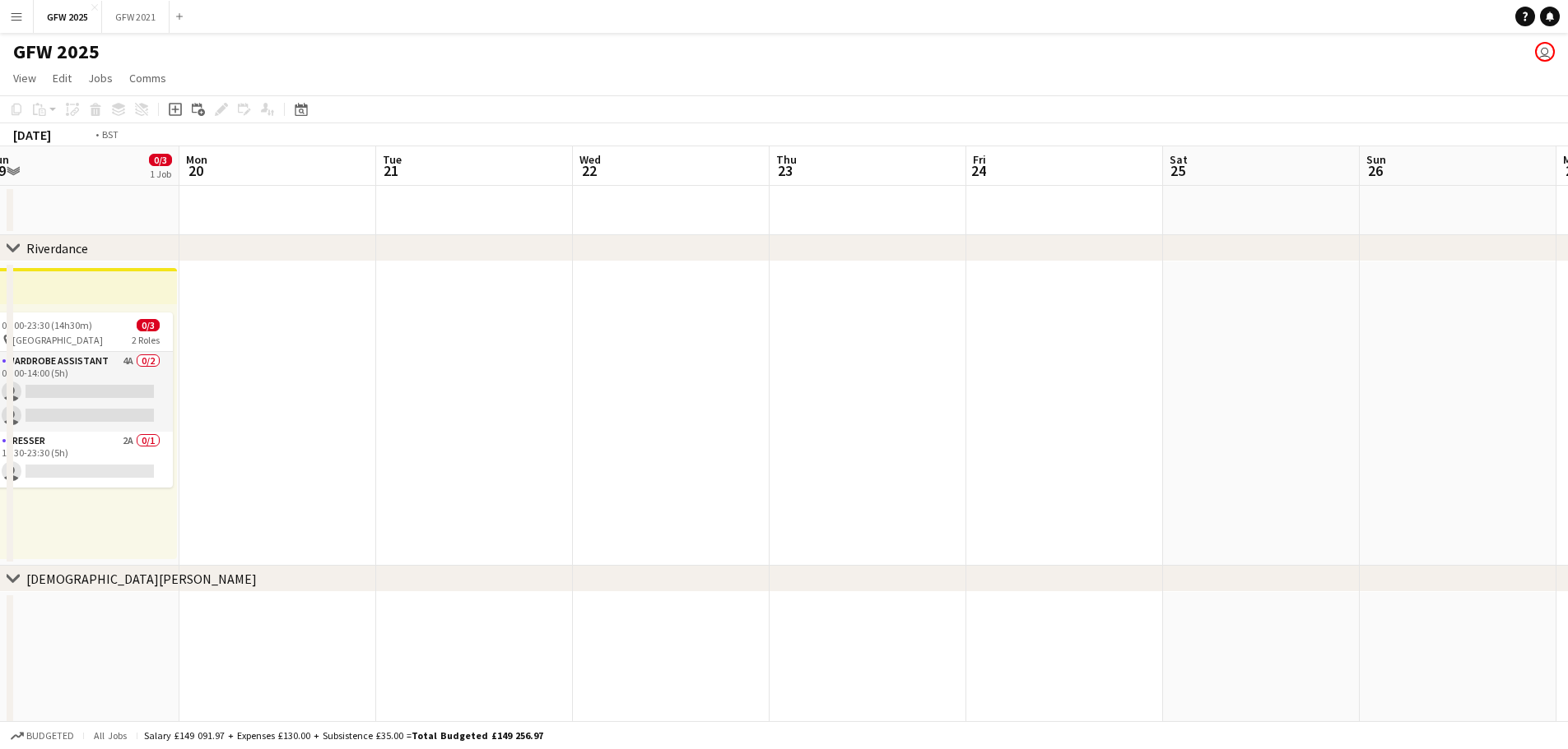
drag, startPoint x: 990, startPoint y: 469, endPoint x: 532, endPoint y: 472, distance: 458.0
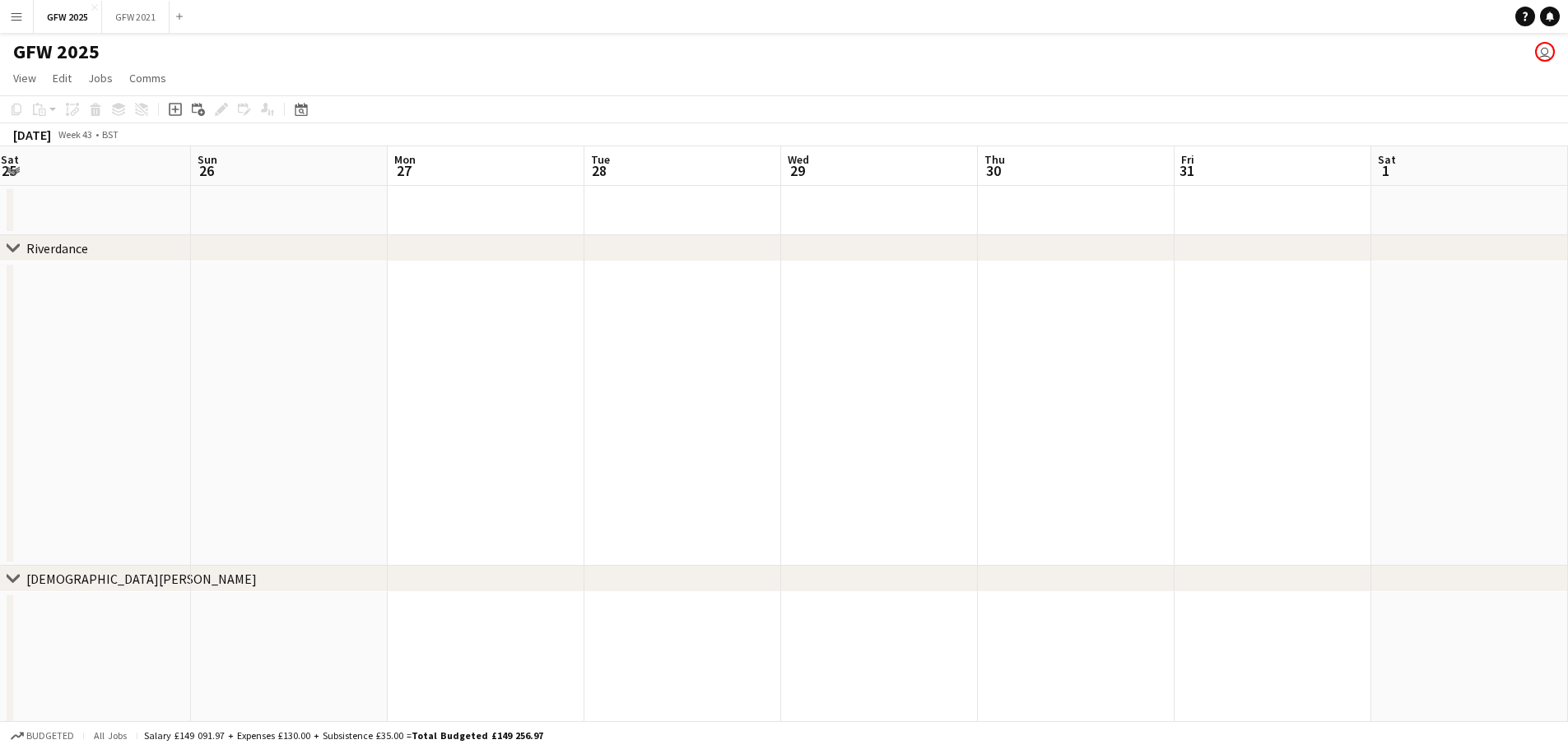
drag, startPoint x: 732, startPoint y: 464, endPoint x: 310, endPoint y: 470, distance: 422.0
drag, startPoint x: 772, startPoint y: 473, endPoint x: 265, endPoint y: 475, distance: 507.0
drag, startPoint x: 804, startPoint y: 485, endPoint x: 228, endPoint y: 486, distance: 576.0
